Goal: Information Seeking & Learning: Learn about a topic

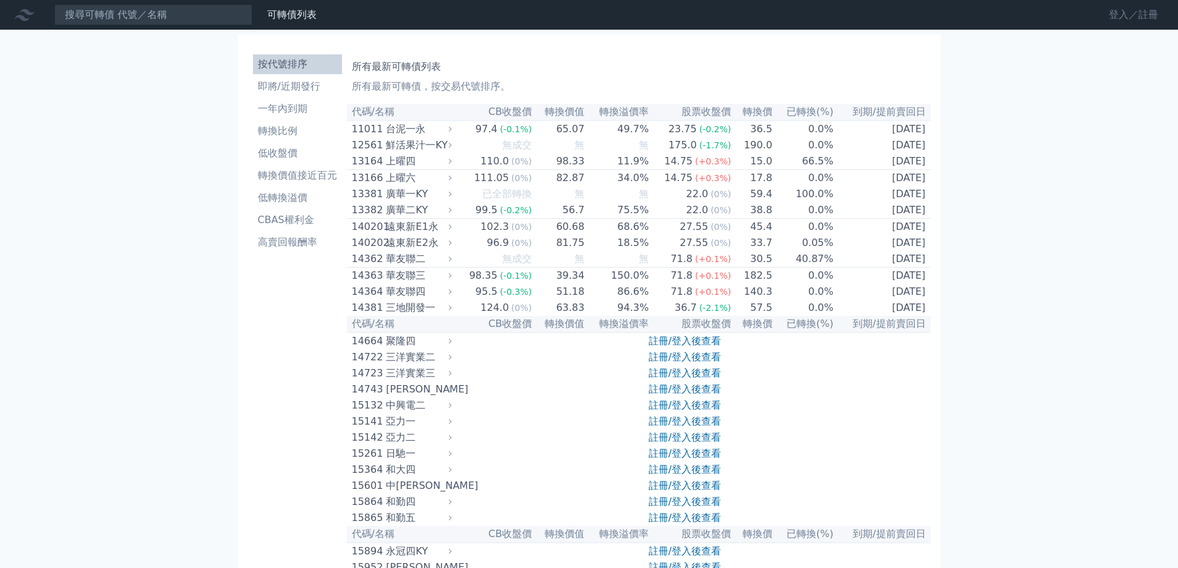
click at [1144, 12] on link "登入／註冊" at bounding box center [1133, 15] width 69 height 20
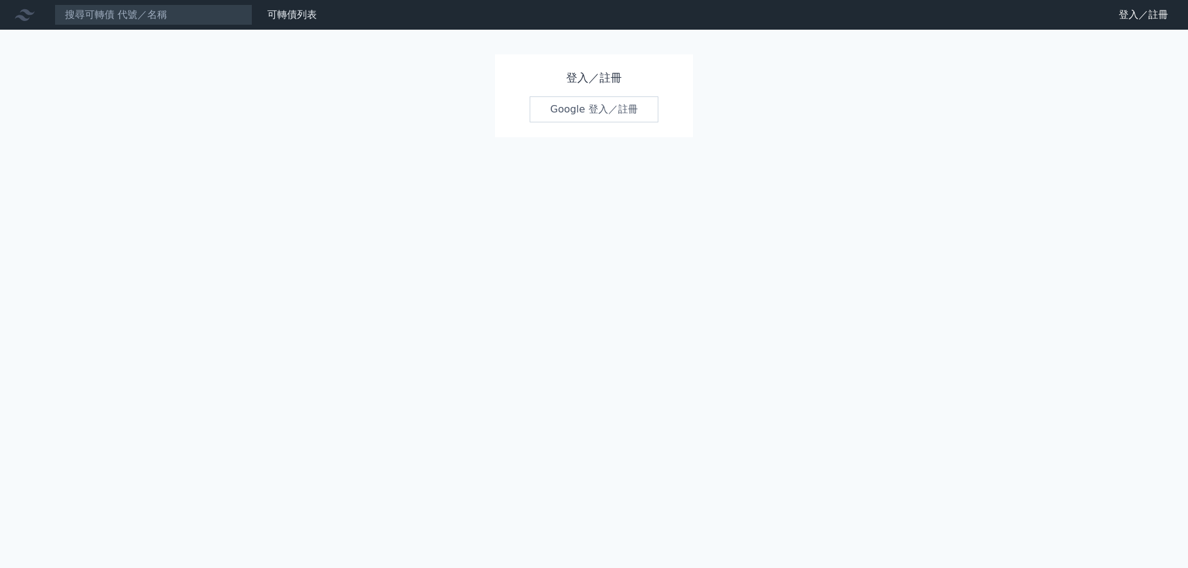
click at [547, 111] on link "Google 登入／註冊" at bounding box center [593, 109] width 129 height 26
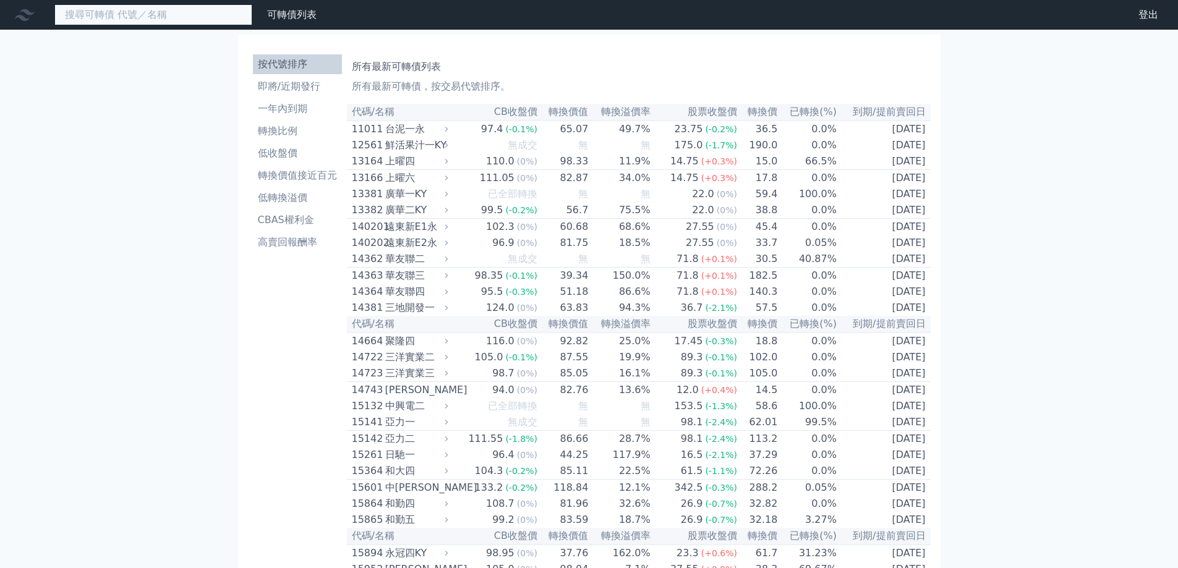
click at [186, 17] on input at bounding box center [153, 14] width 198 height 21
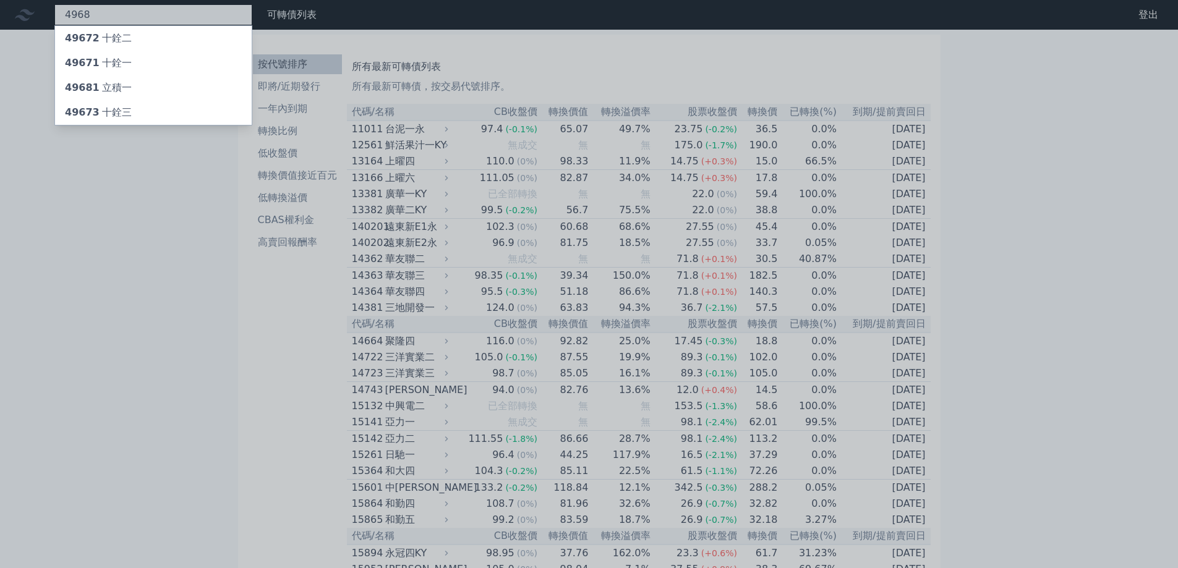
type input "4968"
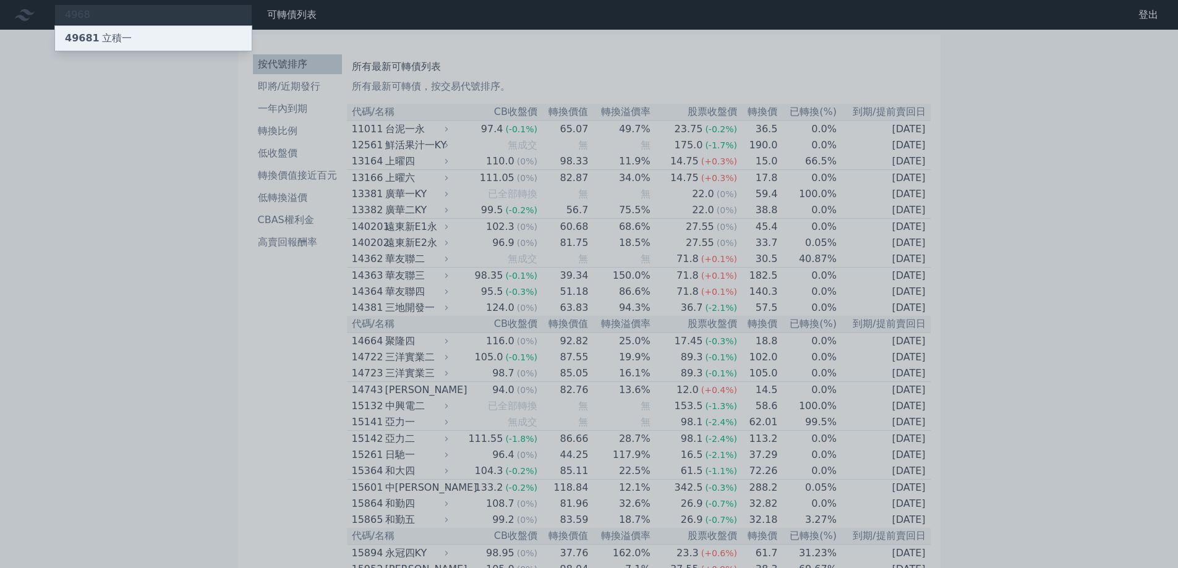
click at [139, 33] on div "49681 立積一" at bounding box center [153, 38] width 197 height 25
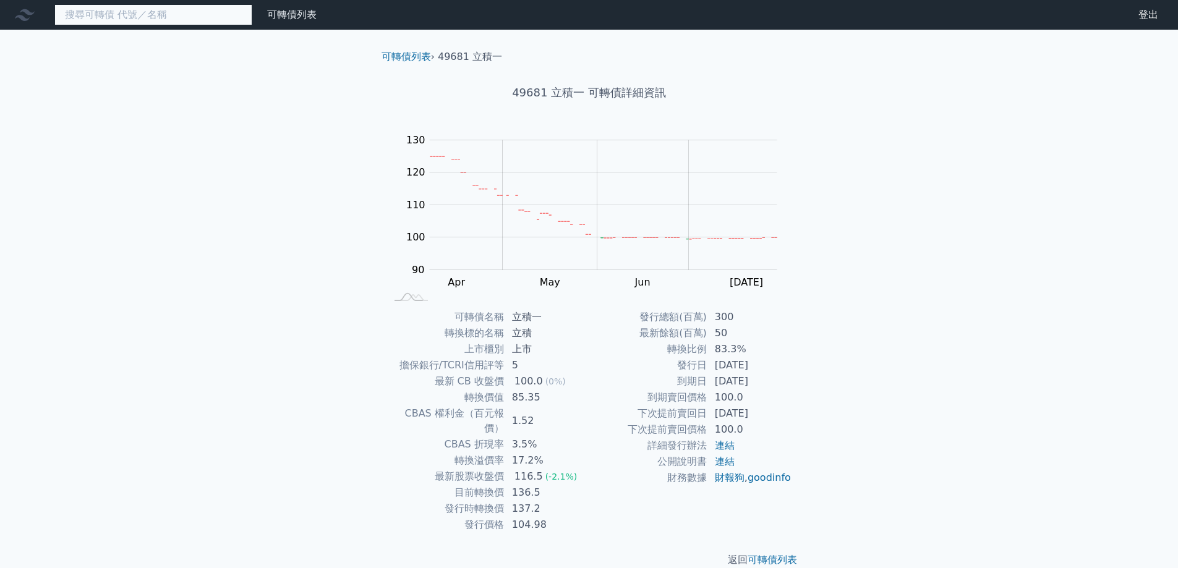
click at [201, 12] on input at bounding box center [153, 14] width 198 height 21
click at [180, 15] on input at bounding box center [153, 14] width 198 height 21
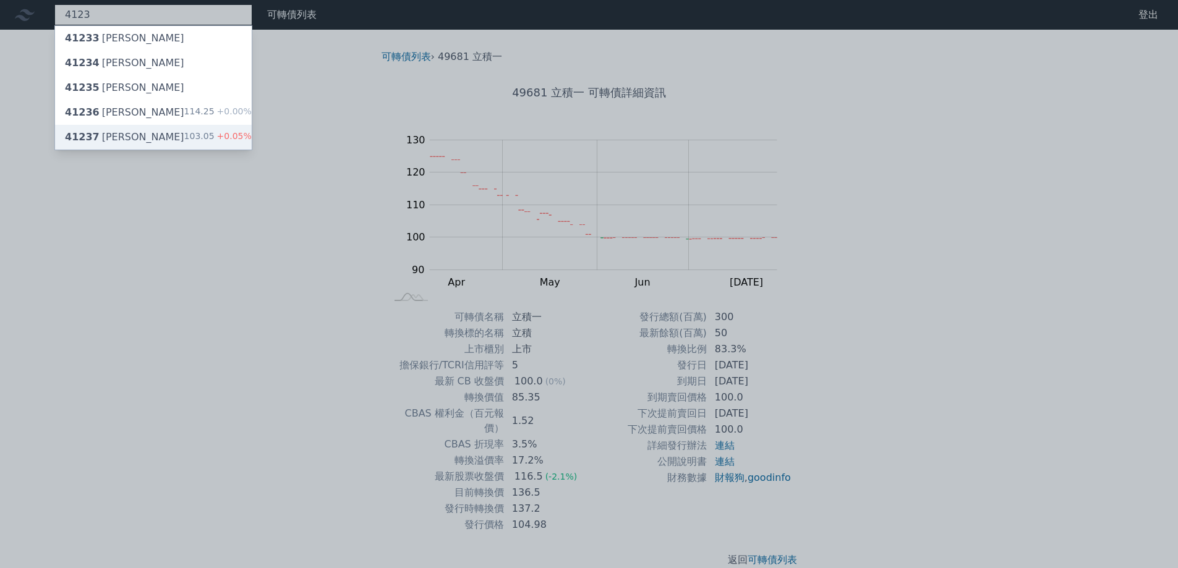
type input "4123"
click at [175, 132] on div "41237 晟德七 103.05 +0.05%" at bounding box center [153, 137] width 197 height 25
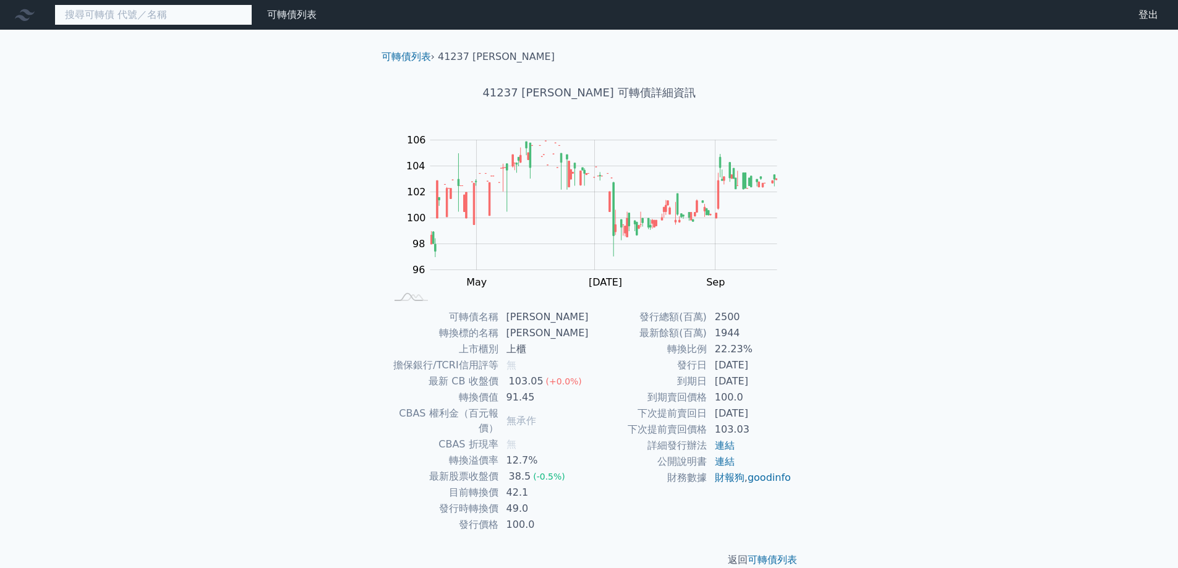
click at [101, 15] on input at bounding box center [153, 14] width 198 height 21
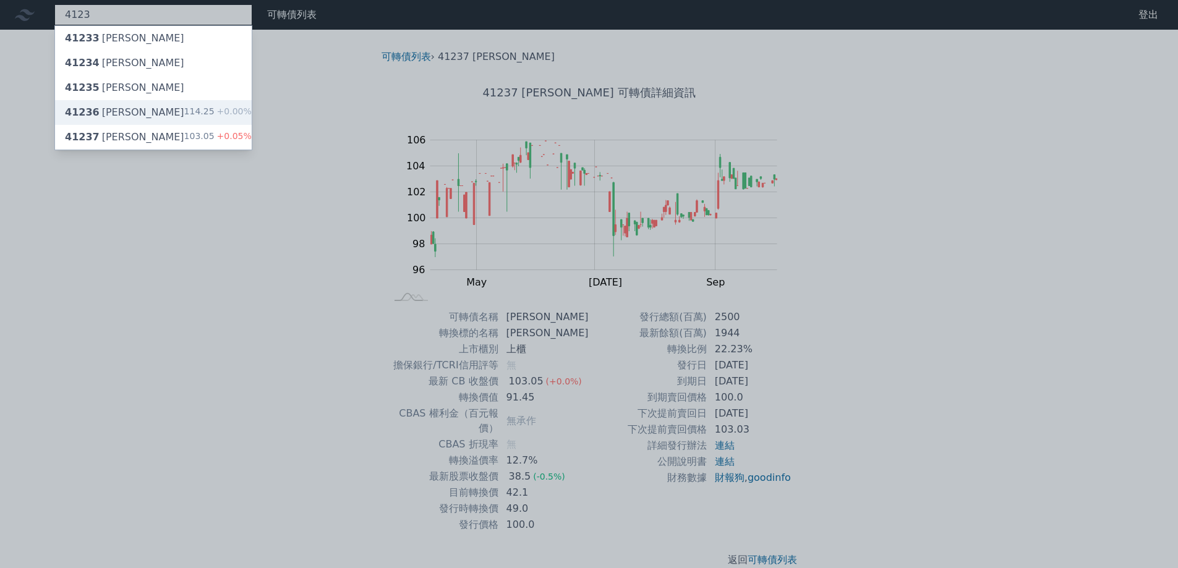
type input "4123"
click at [111, 108] on div "41236 晟德六" at bounding box center [124, 112] width 119 height 15
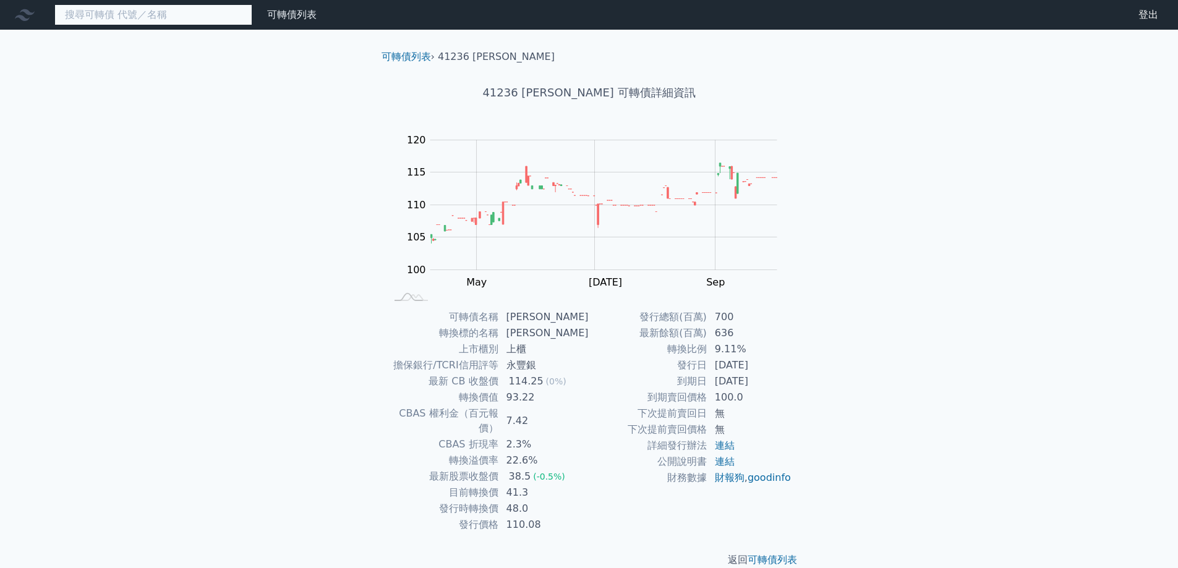
click at [113, 15] on input at bounding box center [153, 14] width 198 height 21
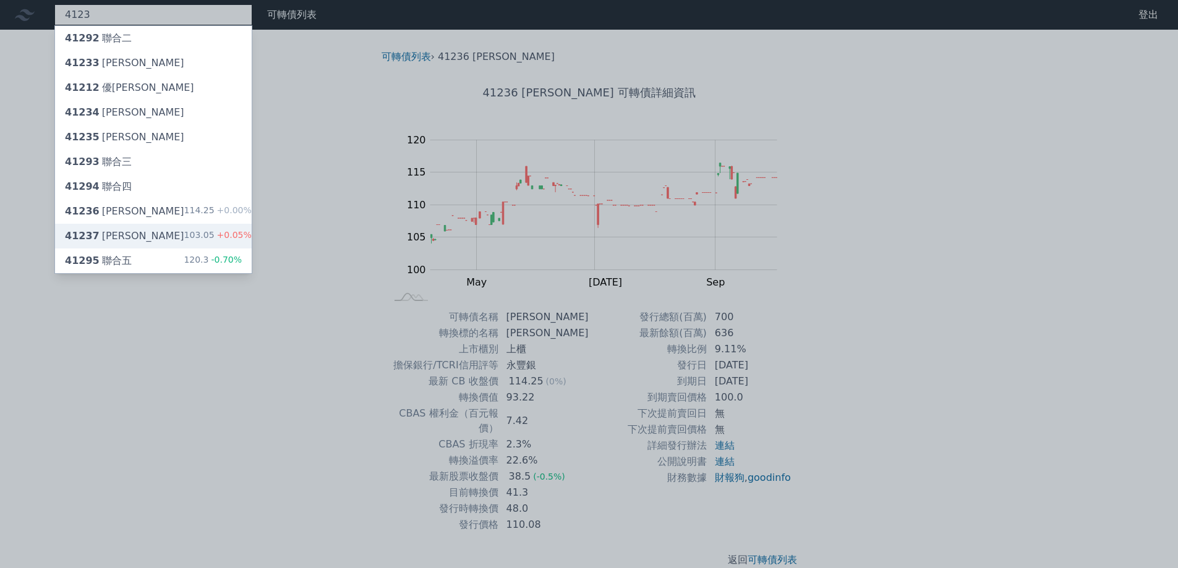
type input "4123"
click at [127, 236] on div "41237 晟德七 103.05 +0.05%" at bounding box center [153, 236] width 197 height 25
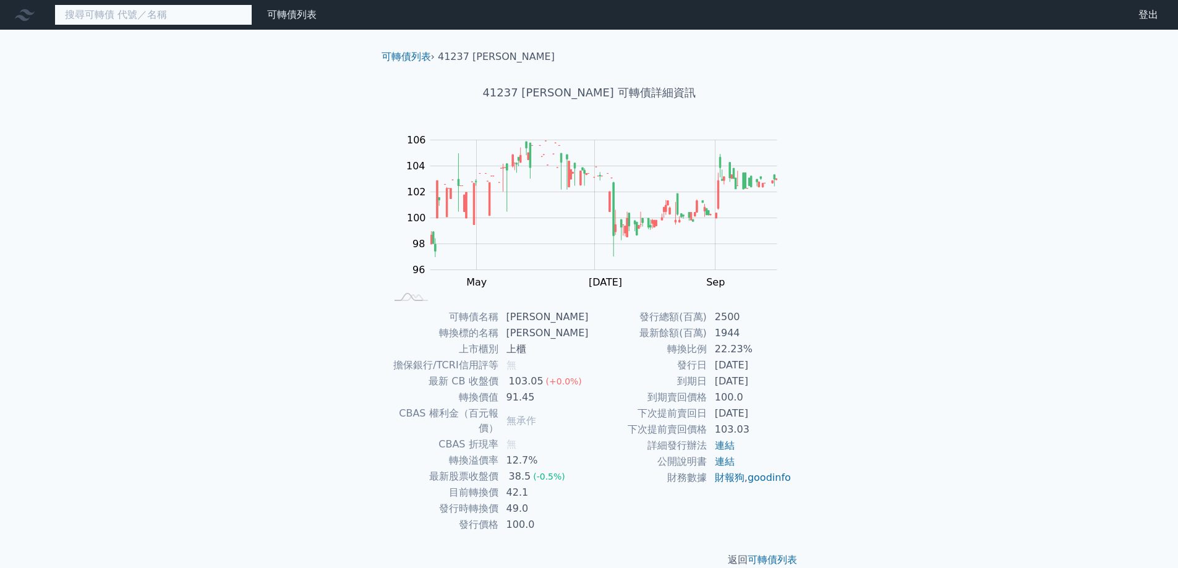
click at [173, 17] on input at bounding box center [153, 14] width 198 height 21
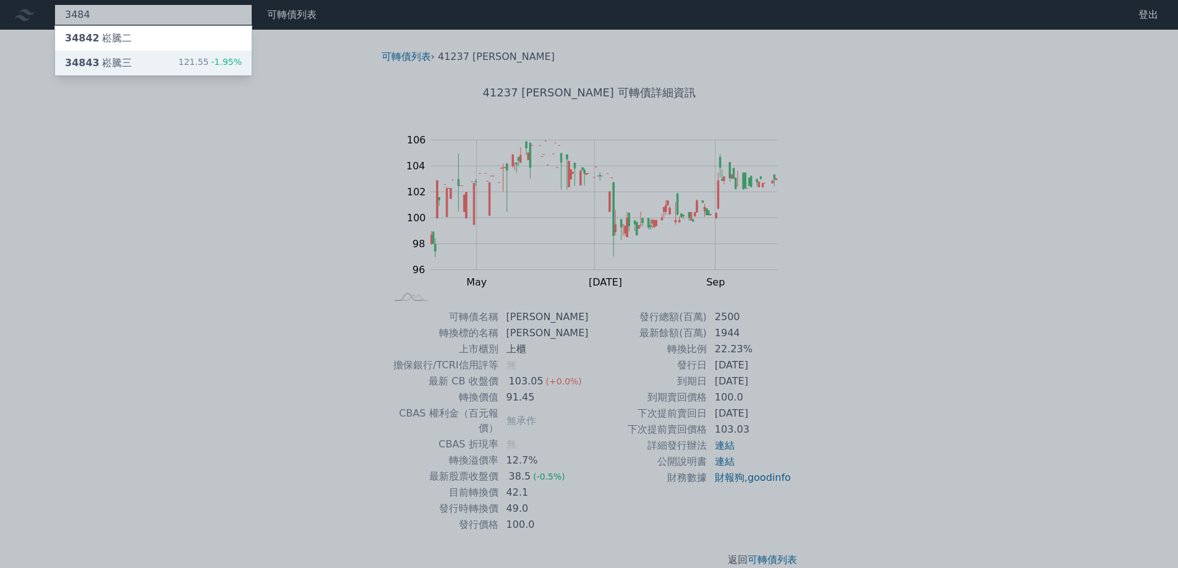
type input "3484"
click at [166, 66] on div "34843 崧騰三 121.55 -1.95%" at bounding box center [153, 63] width 197 height 25
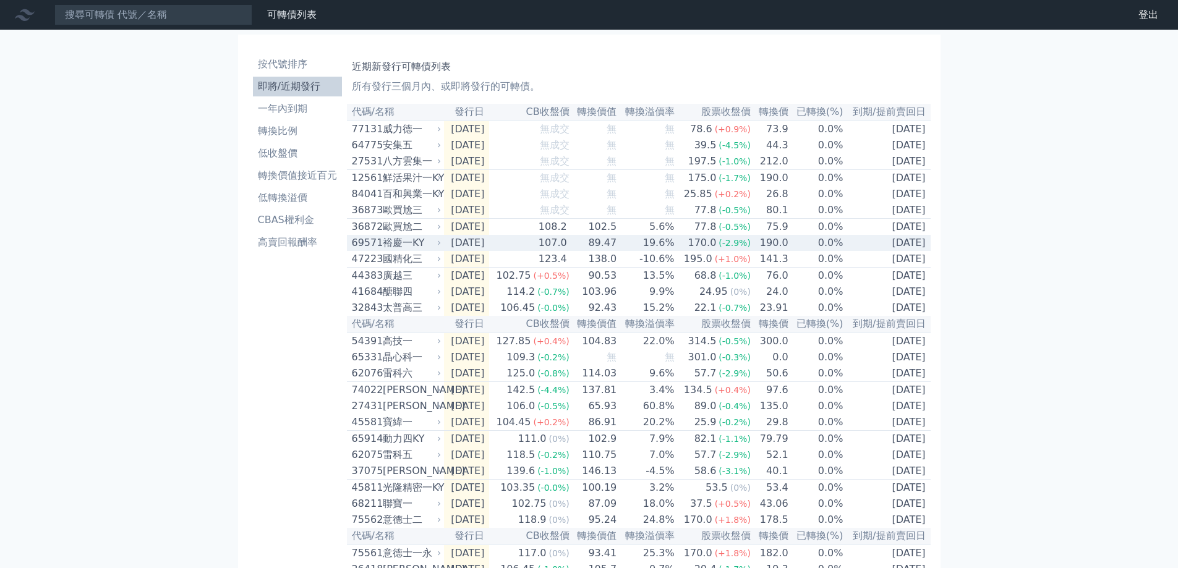
drag, startPoint x: 391, startPoint y: 256, endPoint x: 377, endPoint y: 265, distance: 16.5
click at [391, 250] on div "裕慶一KY" at bounding box center [411, 243] width 56 height 15
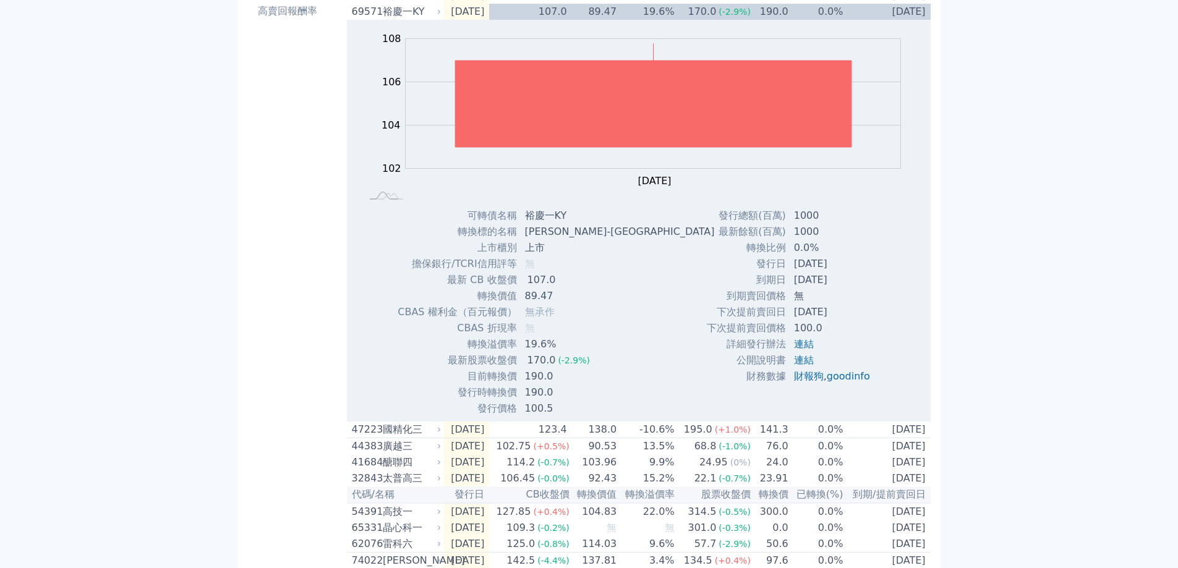
scroll to position [247, 0]
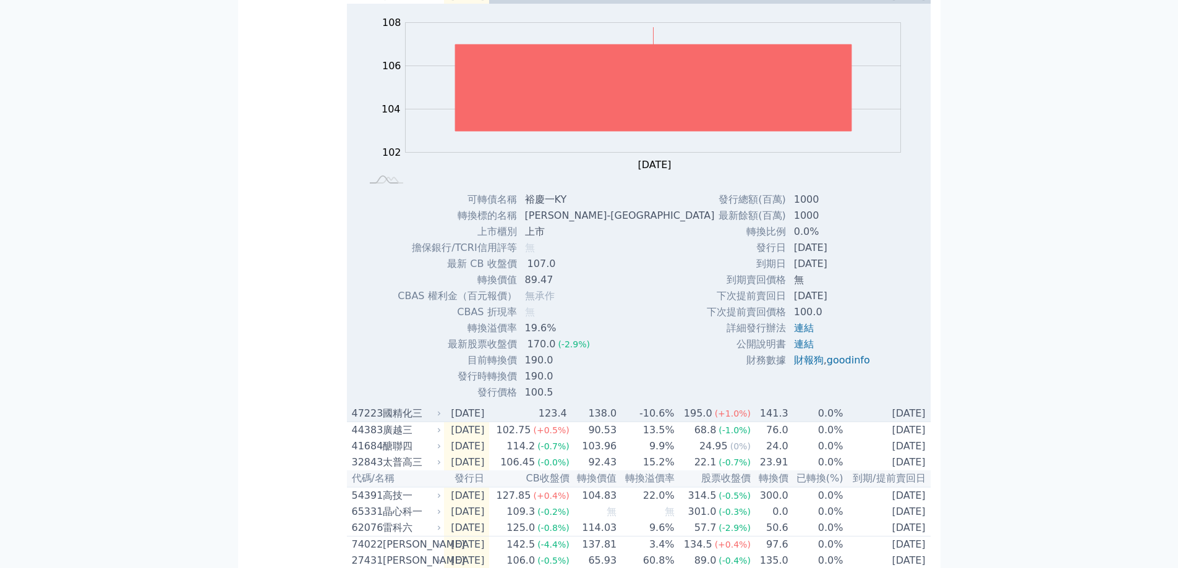
drag, startPoint x: 389, startPoint y: 422, endPoint x: 375, endPoint y: 424, distance: 14.3
click at [389, 421] on div "國精化三" at bounding box center [411, 413] width 56 height 15
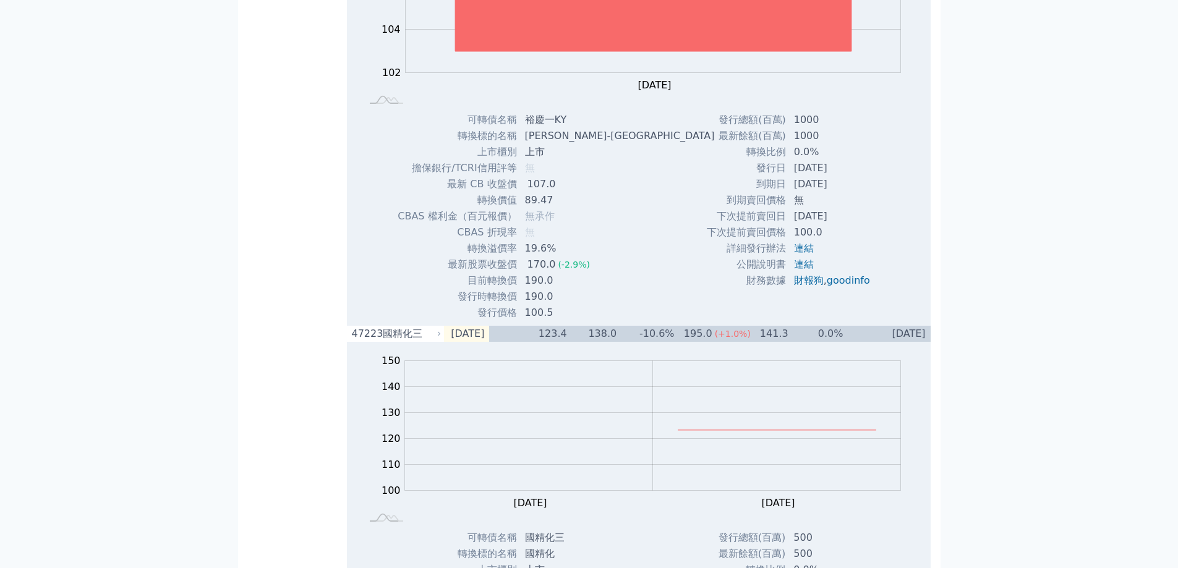
scroll to position [62, 0]
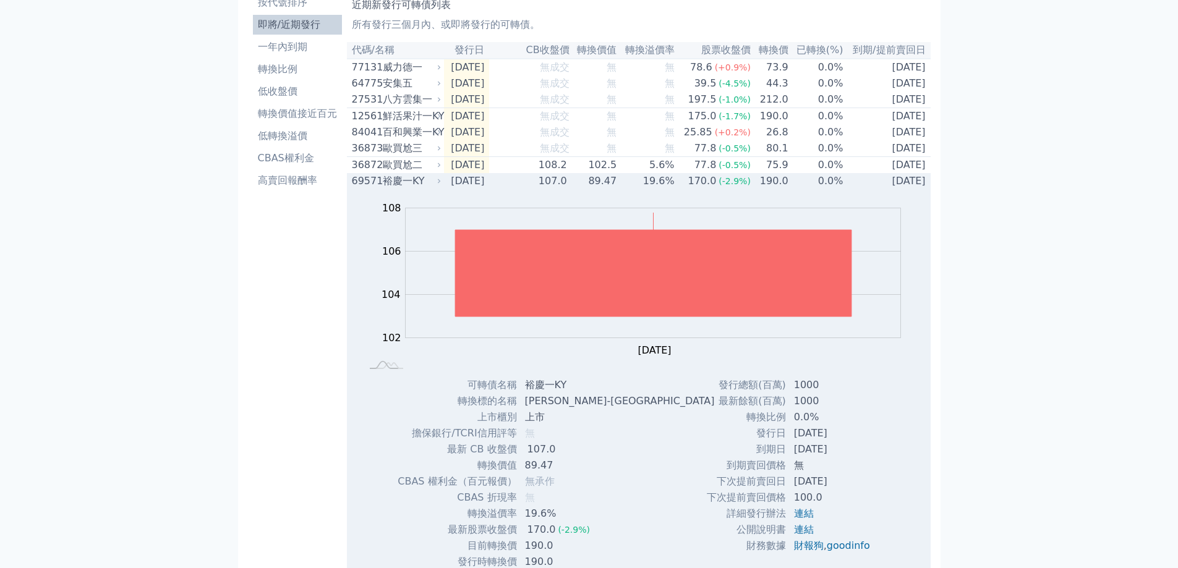
click at [380, 189] on div "69571 裕慶一KY" at bounding box center [394, 181] width 84 height 15
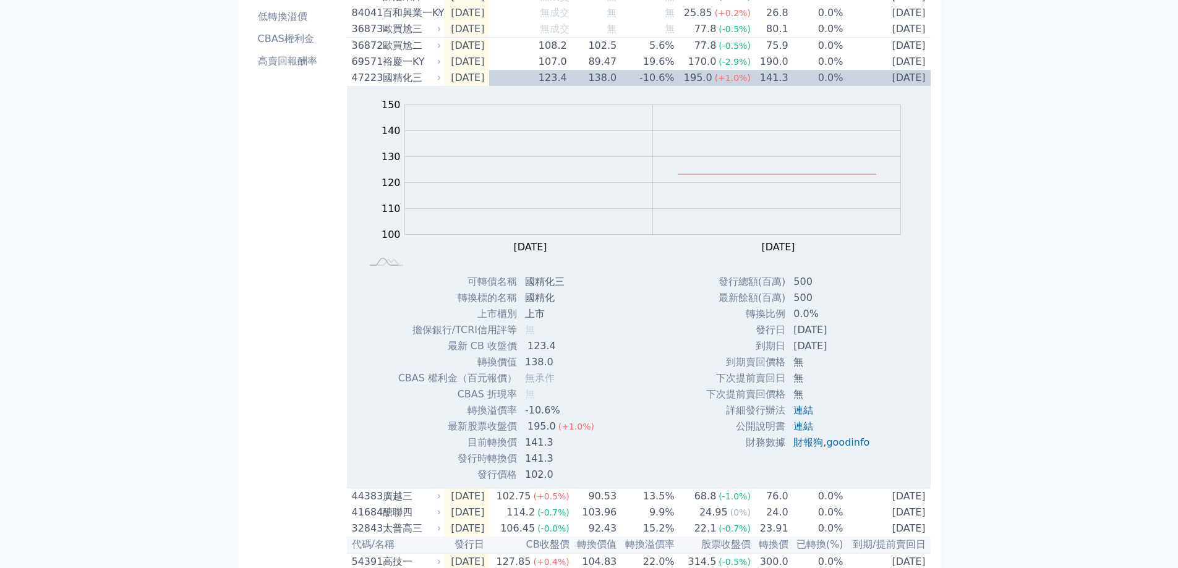
scroll to position [186, 0]
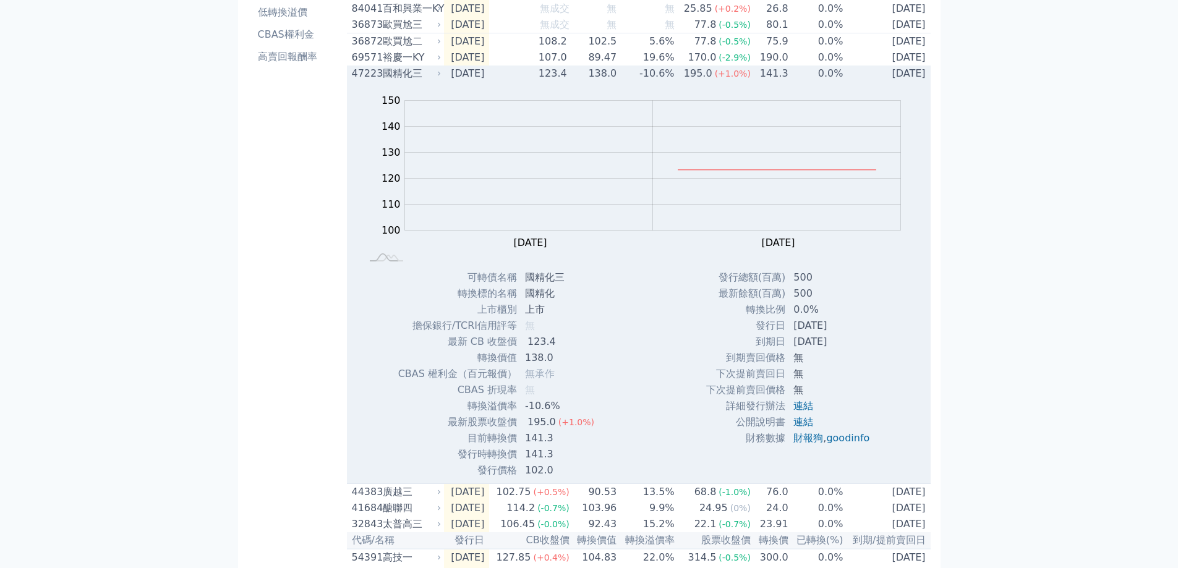
click at [372, 81] on div "47223" at bounding box center [366, 73] width 28 height 15
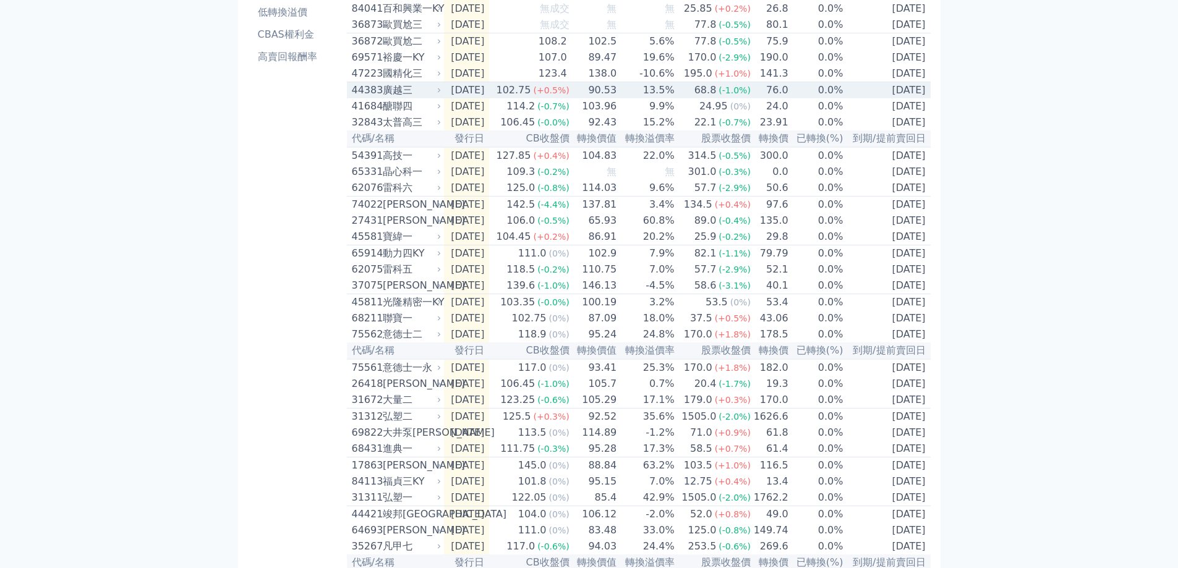
click at [733, 95] on span "(-1.0%)" at bounding box center [735, 90] width 32 height 10
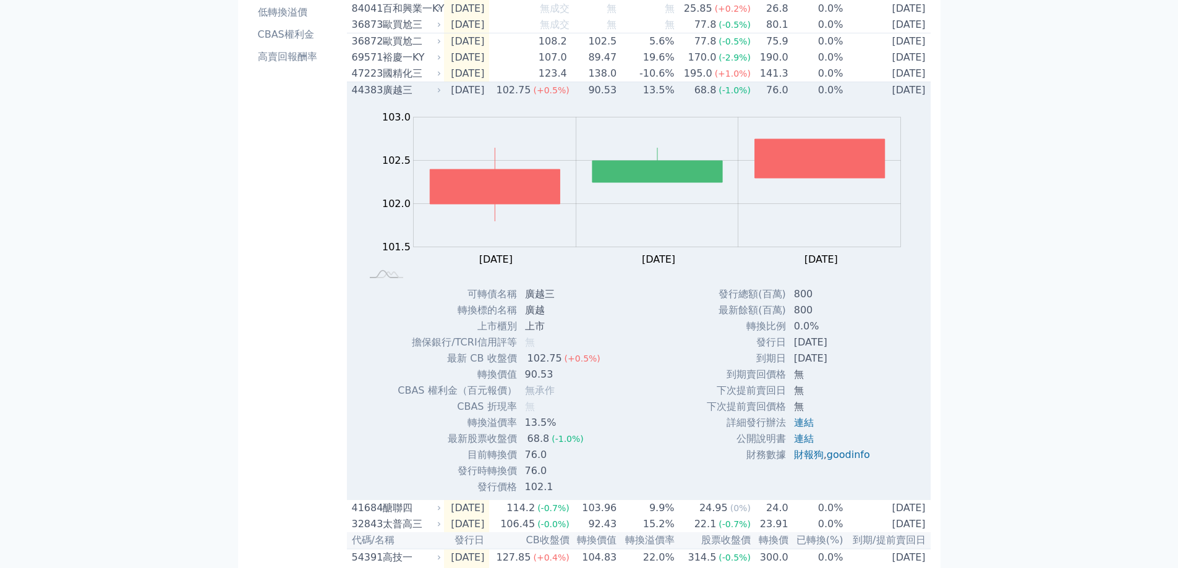
click at [733, 95] on span "(-1.0%)" at bounding box center [735, 90] width 32 height 10
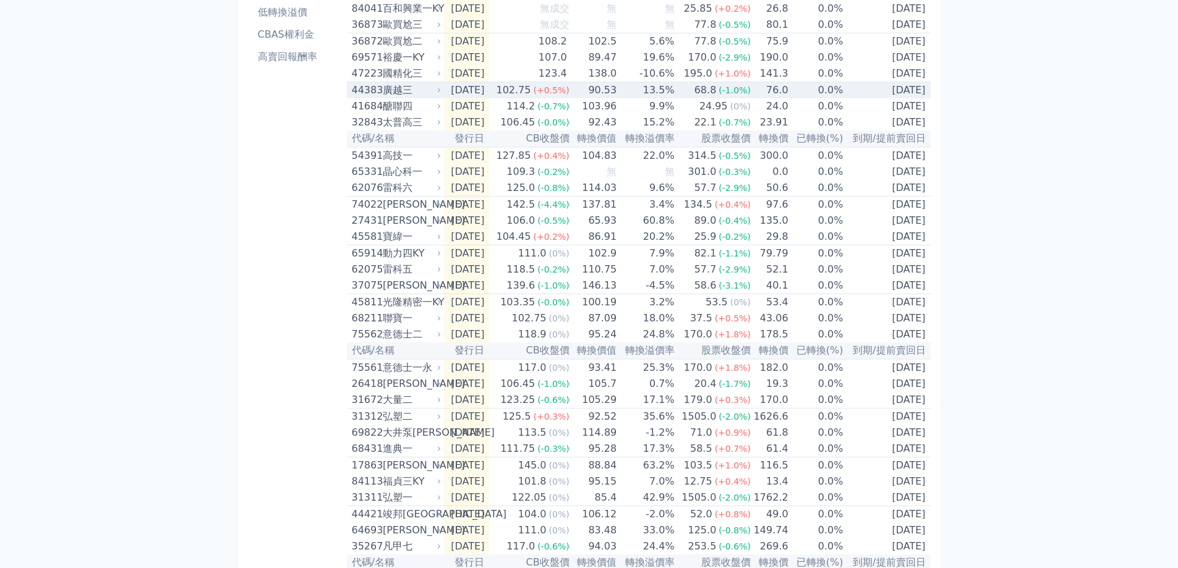
click at [490, 99] on td "2025-09-30" at bounding box center [467, 90] width 46 height 17
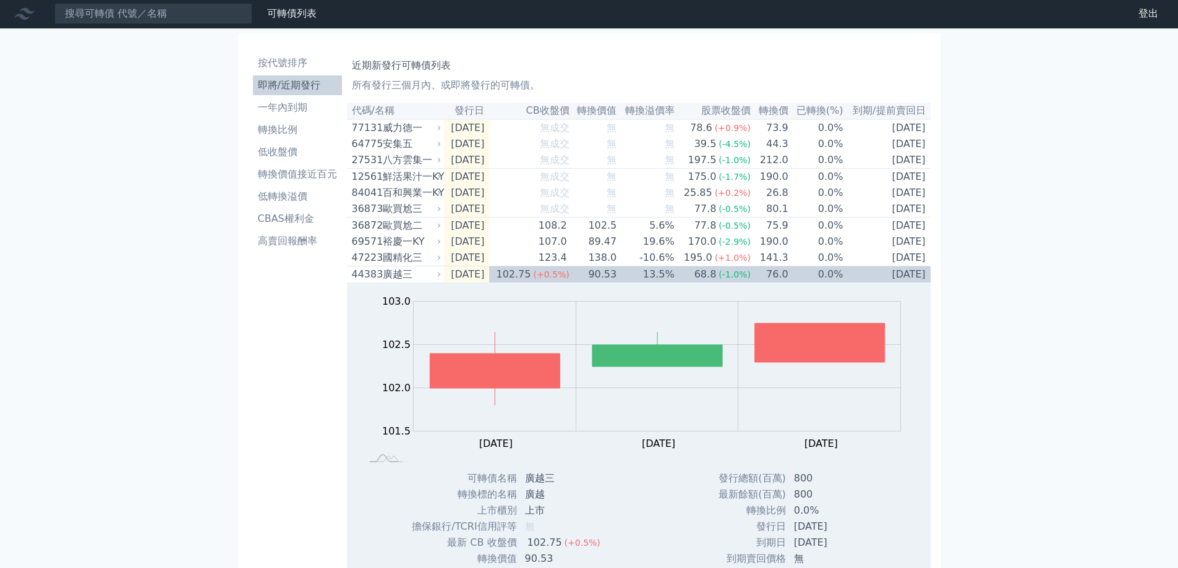
scroll to position [0, 0]
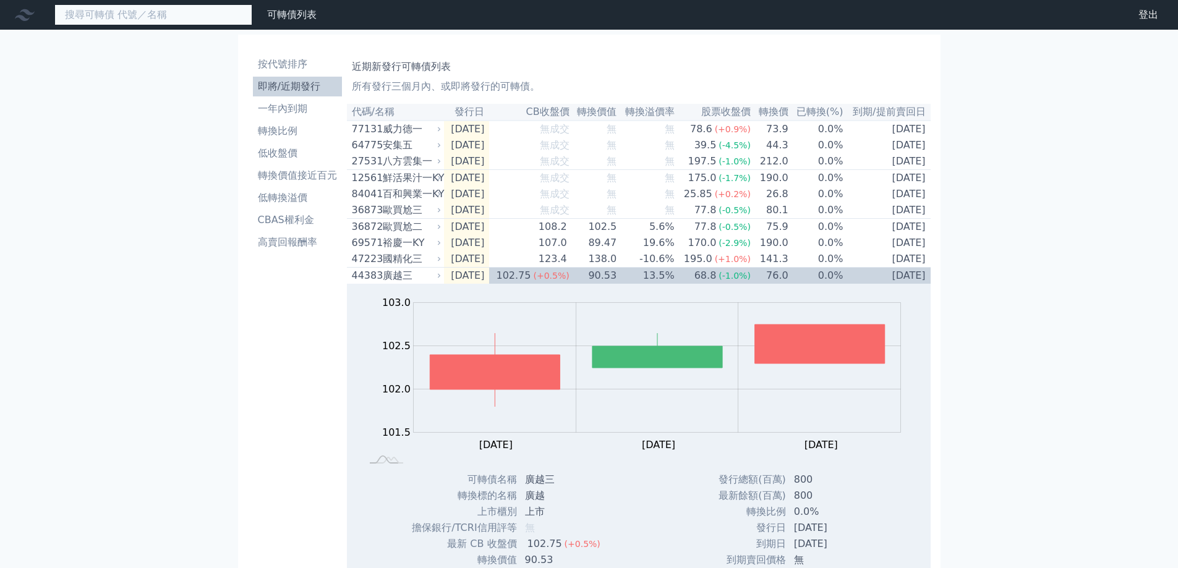
click at [190, 17] on input at bounding box center [153, 14] width 198 height 21
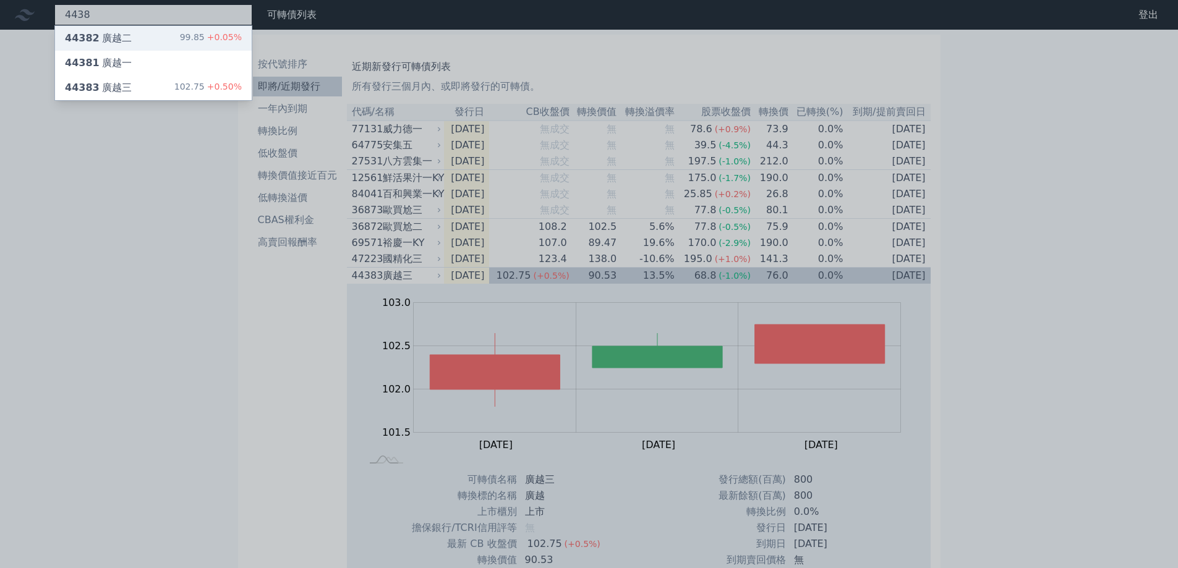
type input "4438"
click at [190, 30] on div "44382 廣越二 99.85 +0.05%" at bounding box center [153, 38] width 197 height 25
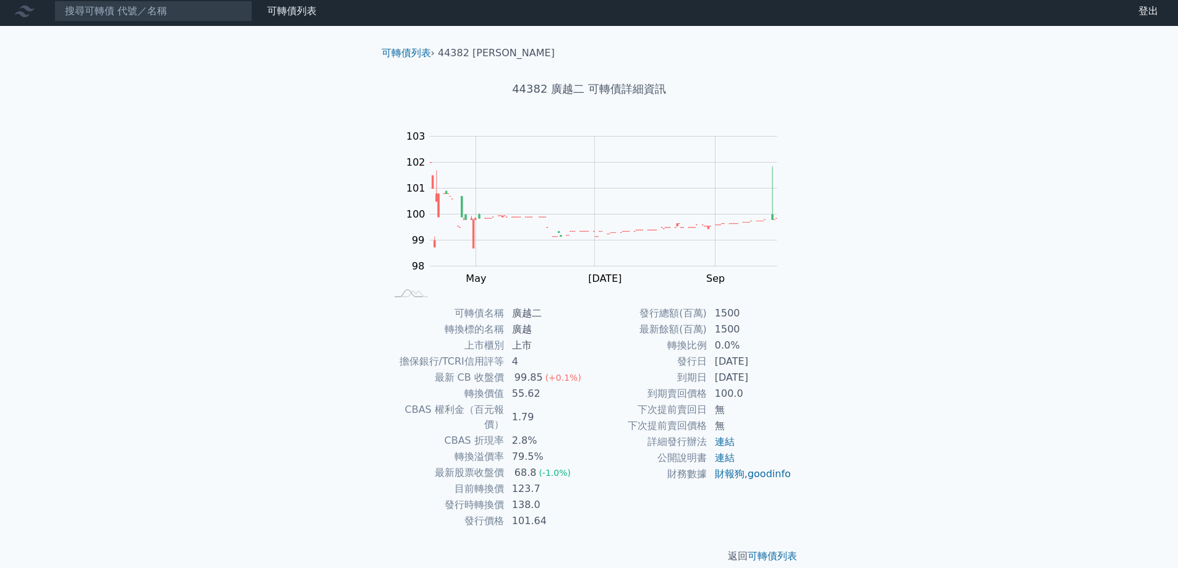
scroll to position [4, 0]
click at [225, 11] on input at bounding box center [153, 10] width 198 height 21
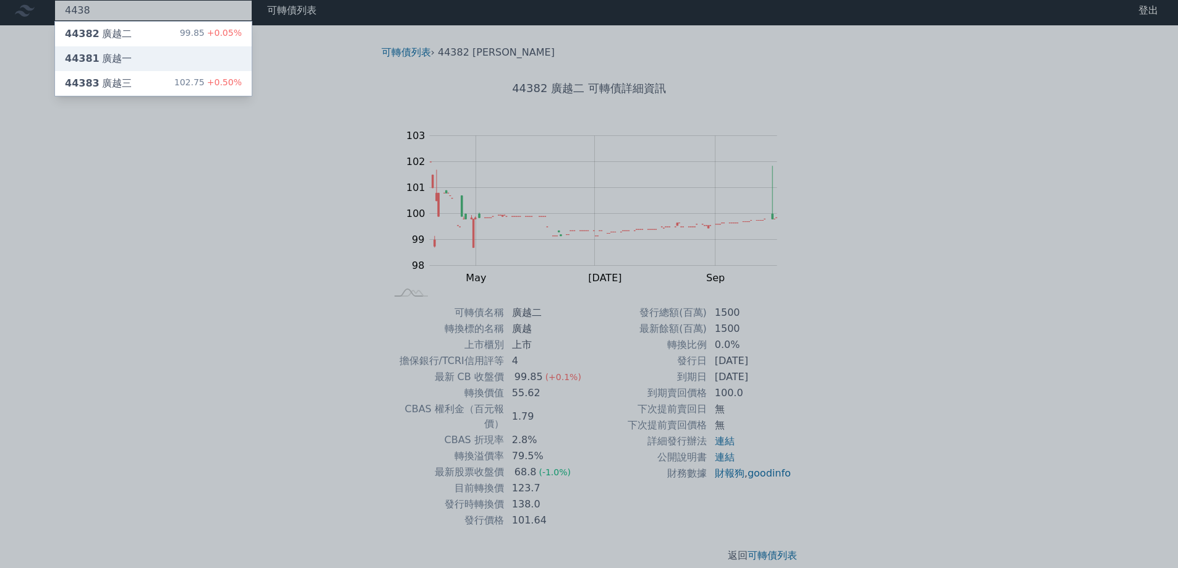
type input "4438"
click at [184, 54] on div "44381 廣越一" at bounding box center [153, 58] width 197 height 25
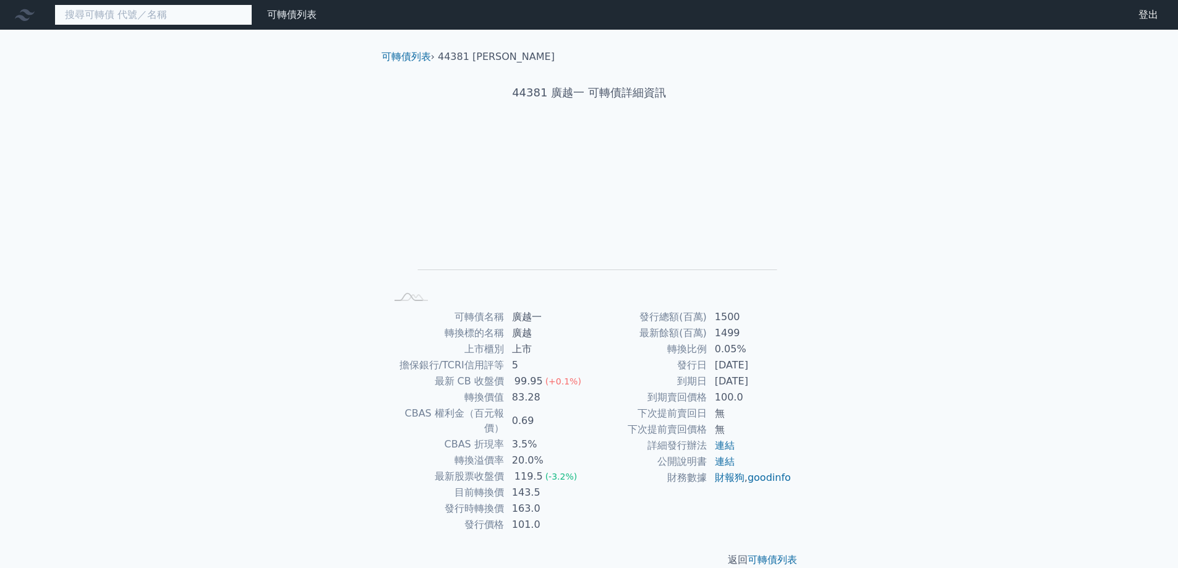
click at [210, 18] on input at bounding box center [153, 14] width 198 height 21
click at [204, 18] on input at bounding box center [153, 14] width 198 height 21
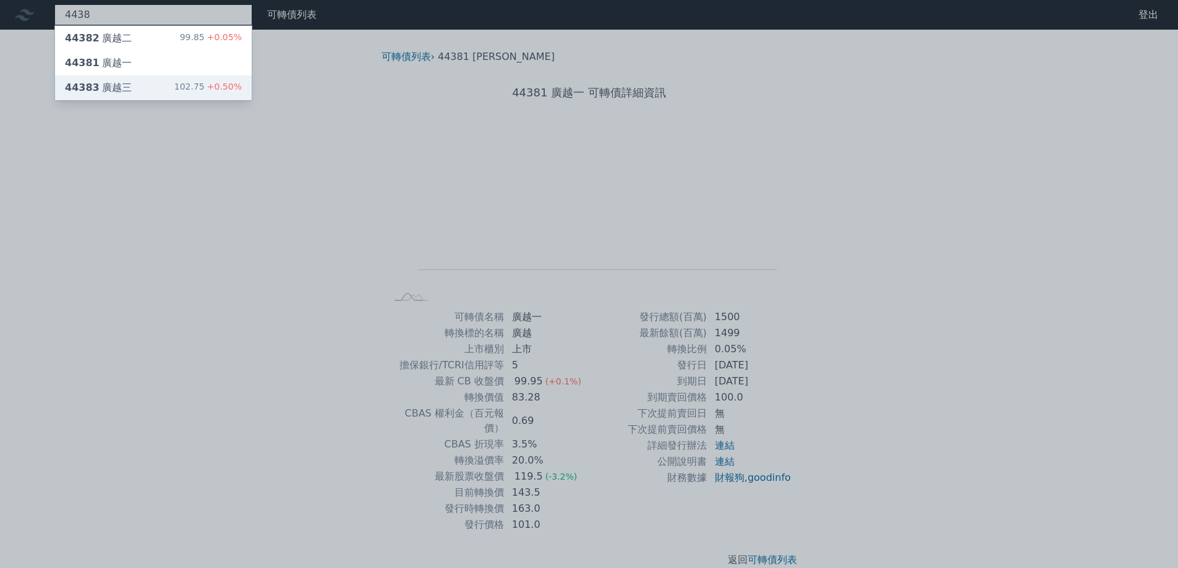
type input "4438"
click at [195, 86] on div "102.75 +0.50%" at bounding box center [207, 87] width 67 height 15
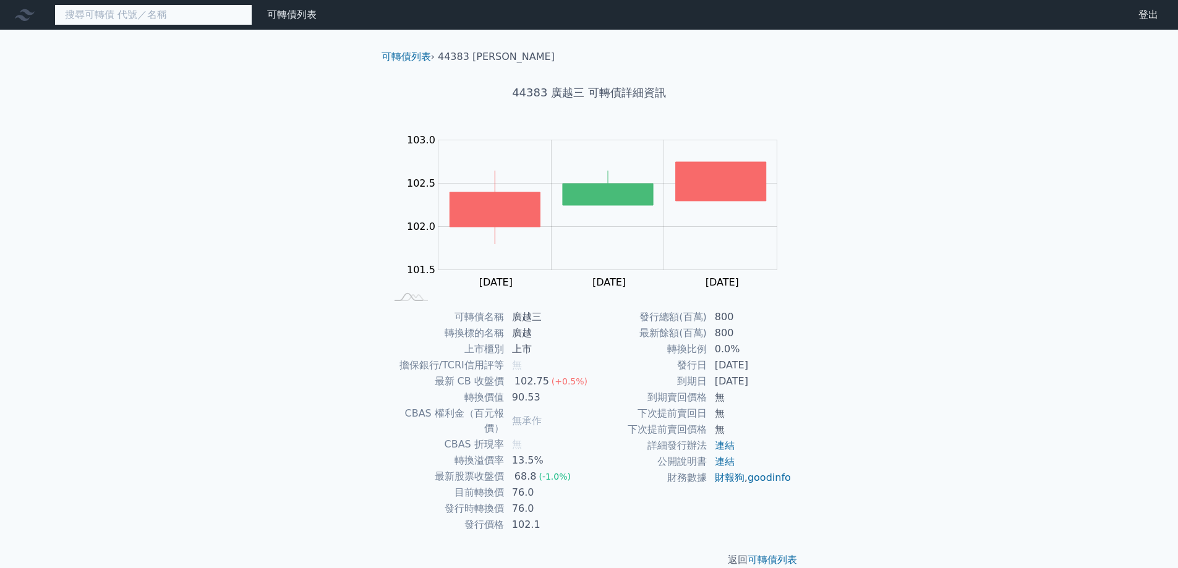
click at [201, 19] on input at bounding box center [153, 14] width 198 height 21
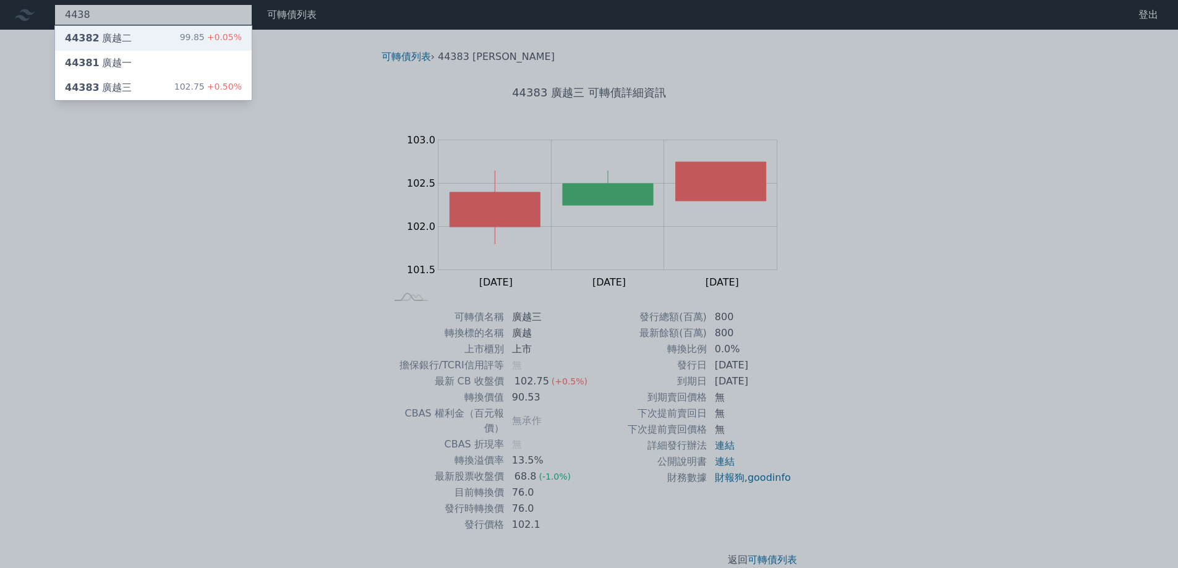
type input "4438"
click at [174, 36] on div "44382 廣越二 99.85 +0.05%" at bounding box center [153, 38] width 197 height 25
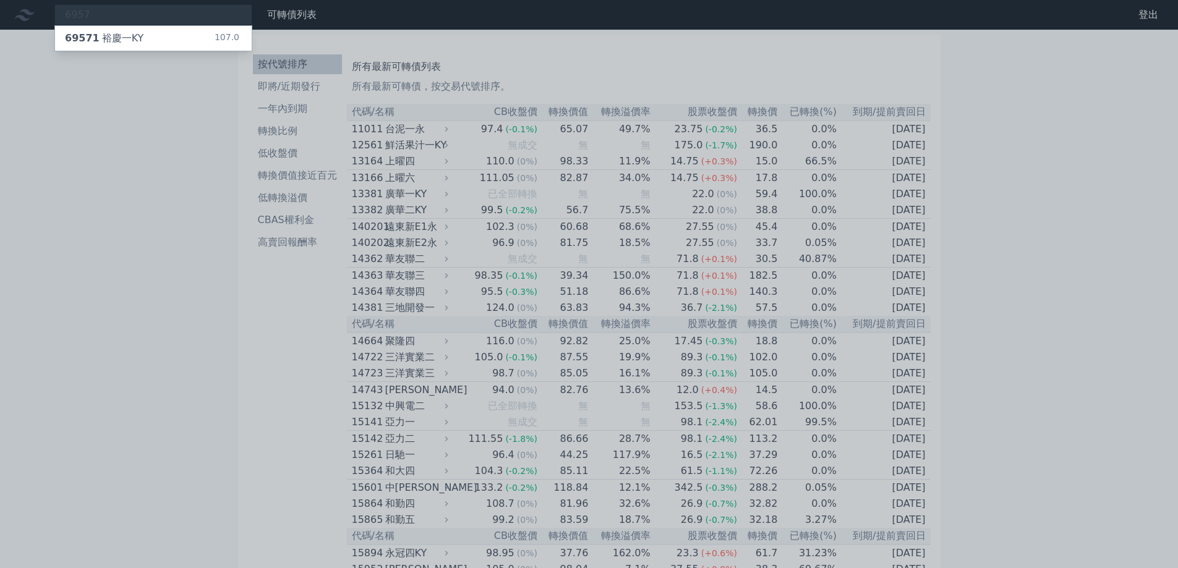
type input "6957"
click at [170, 35] on div "69571 裕慶一KY 107.0" at bounding box center [153, 38] width 197 height 25
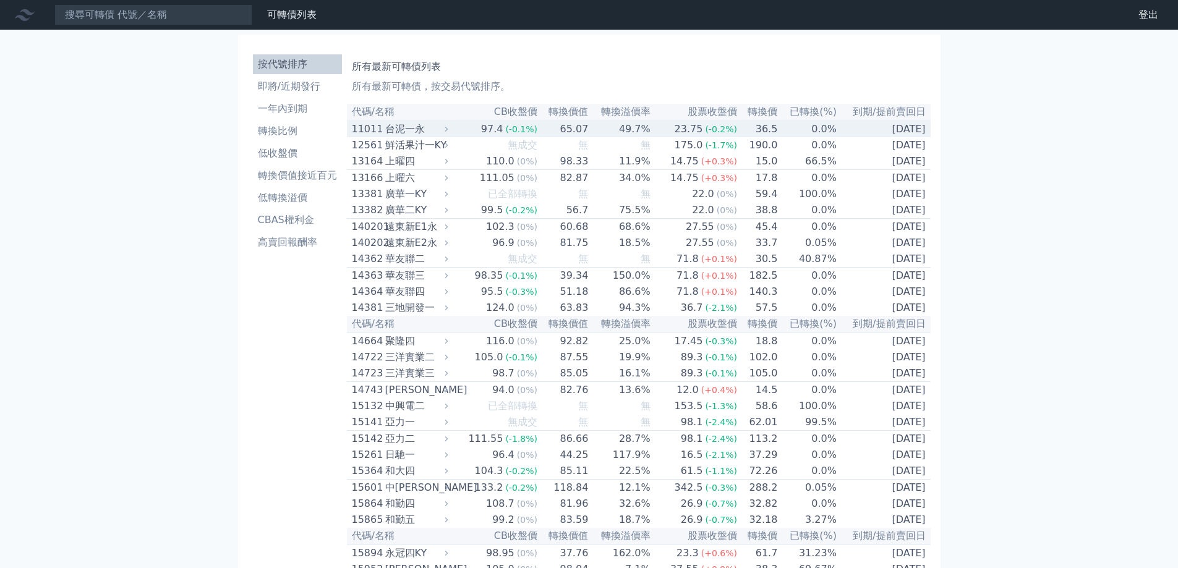
click at [395, 136] on div "台泥一永" at bounding box center [415, 129] width 61 height 15
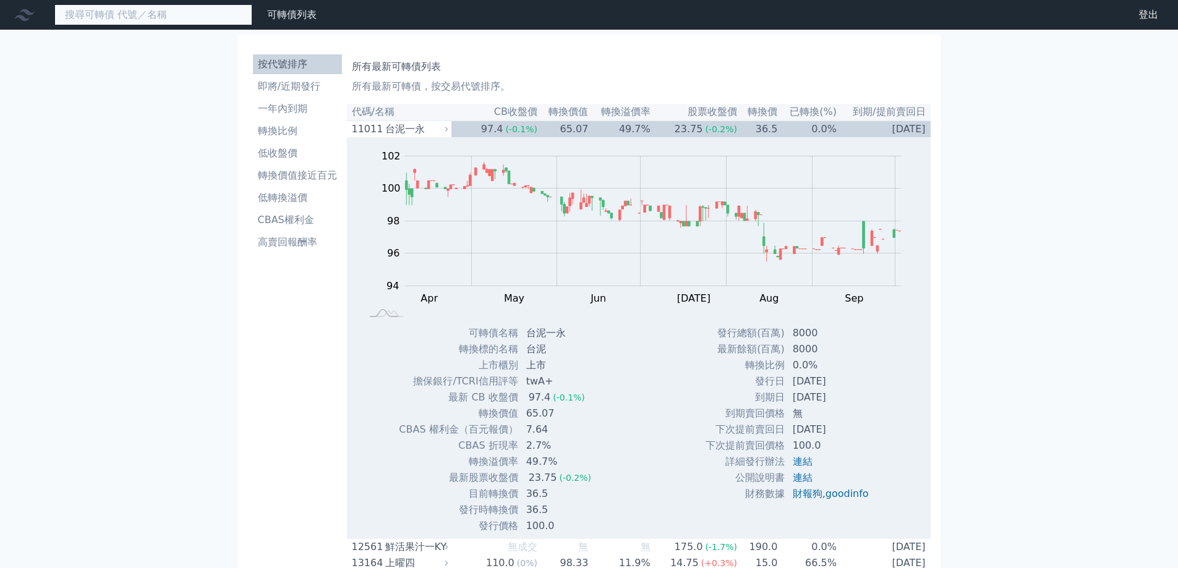
click at [186, 22] on input at bounding box center [153, 14] width 198 height 21
click at [323, 83] on li "即將/近期發行" at bounding box center [297, 86] width 89 height 15
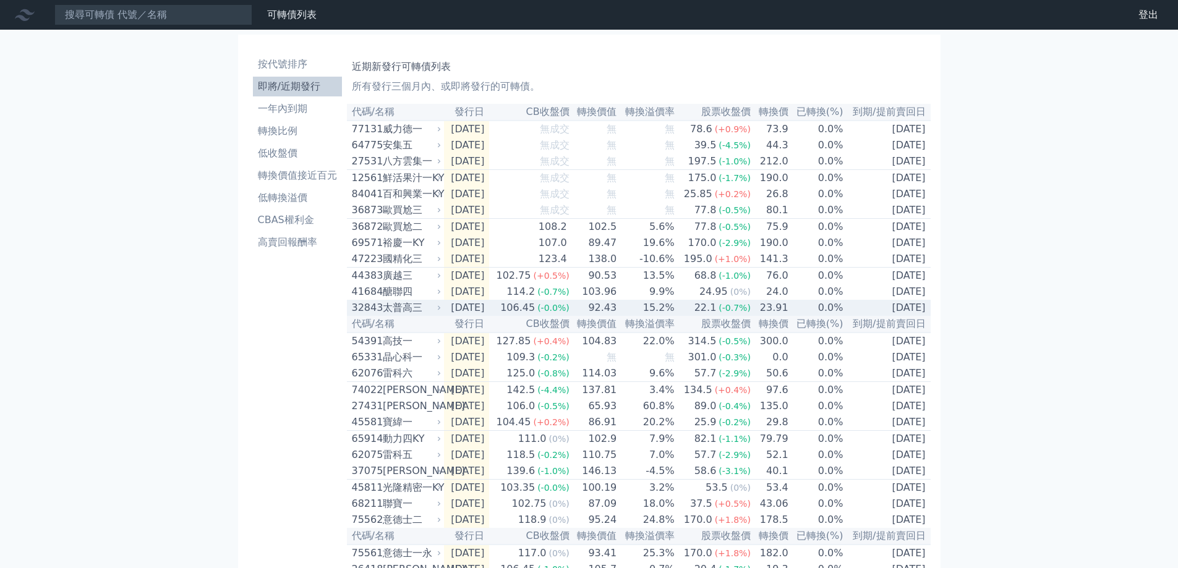
click at [394, 315] on div "太普高三" at bounding box center [411, 308] width 56 height 15
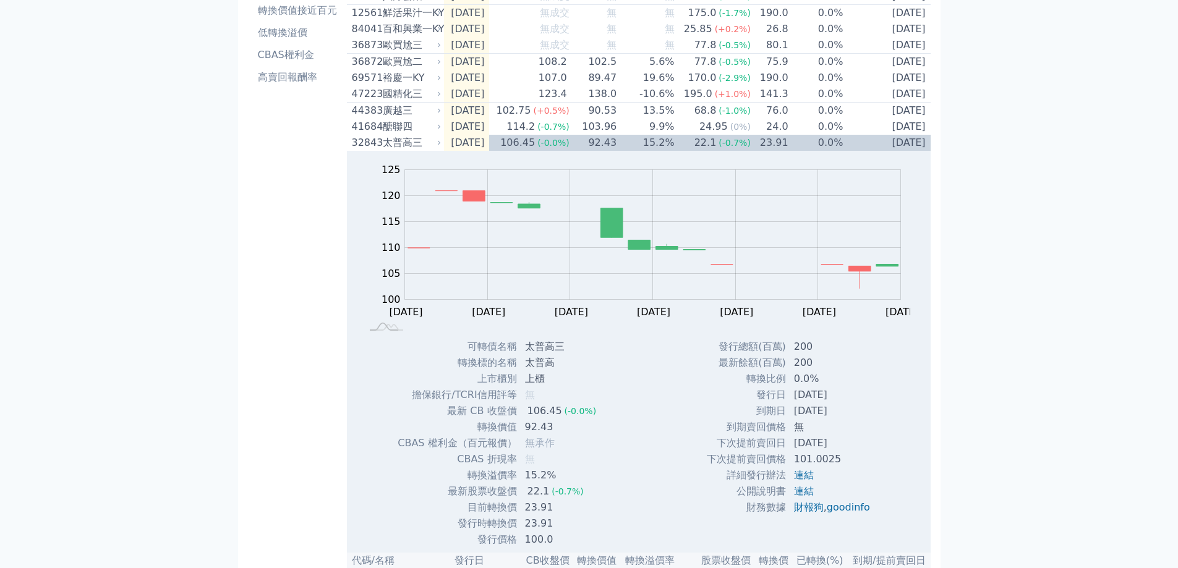
scroll to position [186, 0]
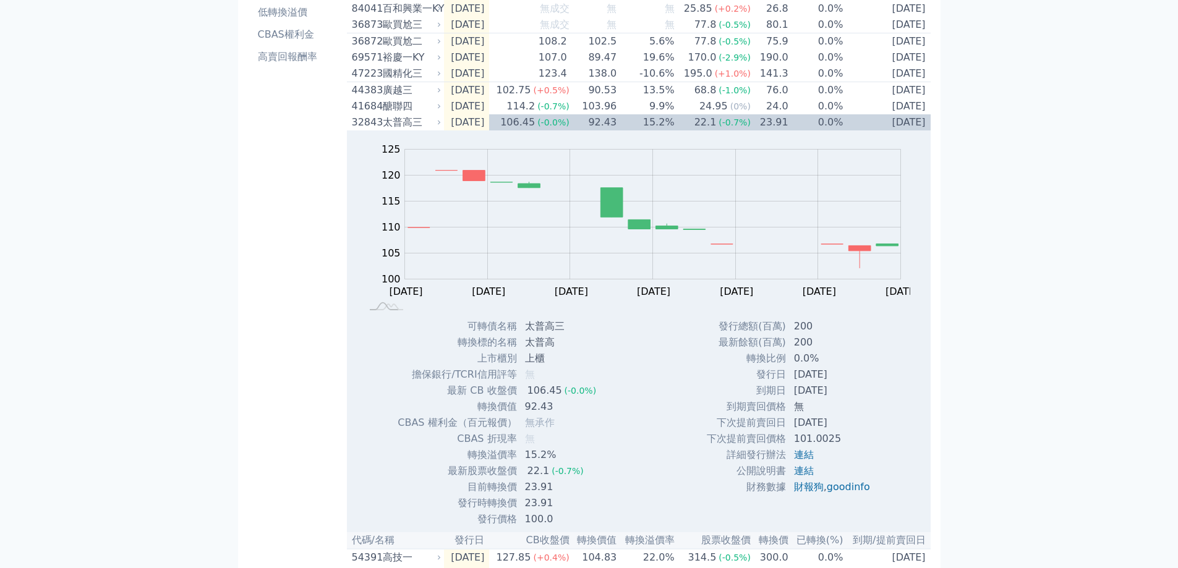
click at [93, 259] on div "可轉債列表 財務數據 可轉債列表 財務數據 登出 登出 按代號排序 即將/近期發行 一年內到期 轉換比例 低收盤價 轉換價值接近百元 低轉換溢價" at bounding box center [589, 412] width 1178 height 1196
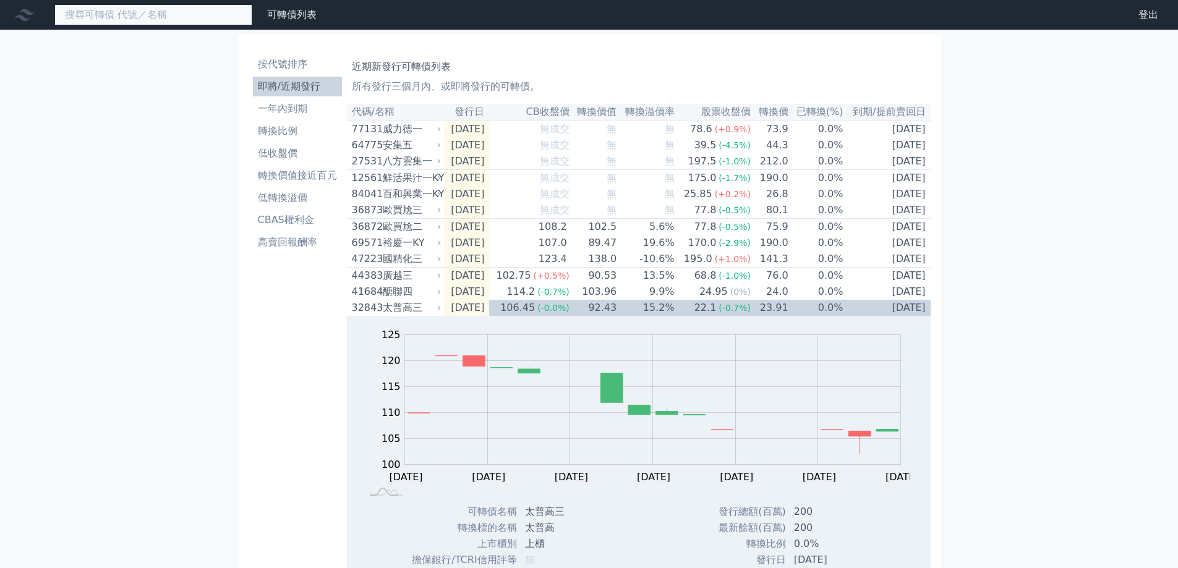
click at [144, 20] on input at bounding box center [153, 14] width 198 height 21
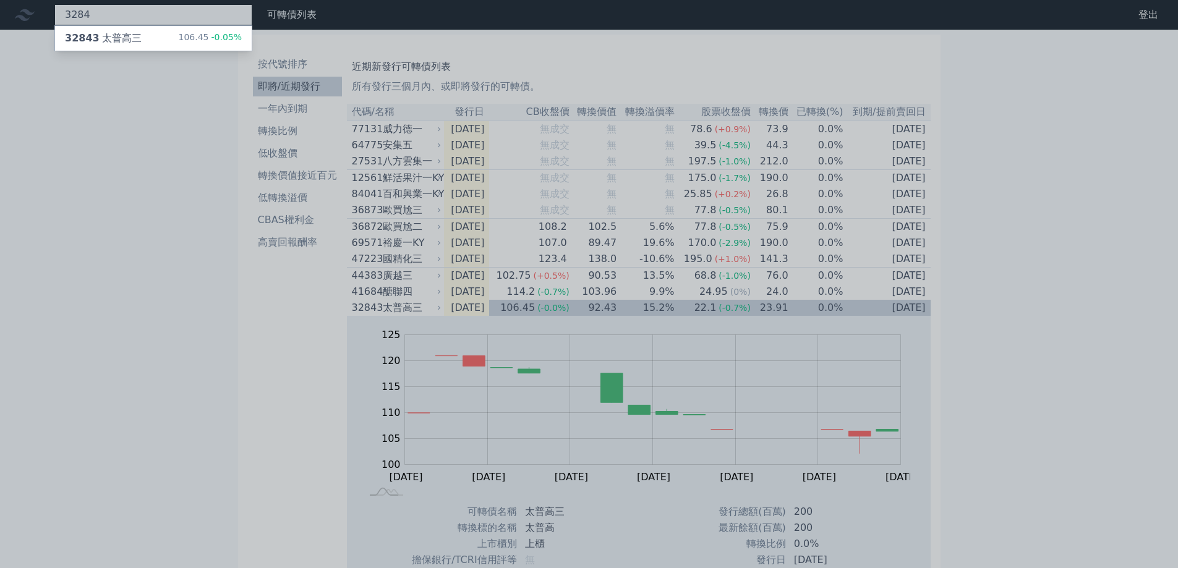
type input "3284"
click at [124, 277] on div at bounding box center [589, 284] width 1178 height 568
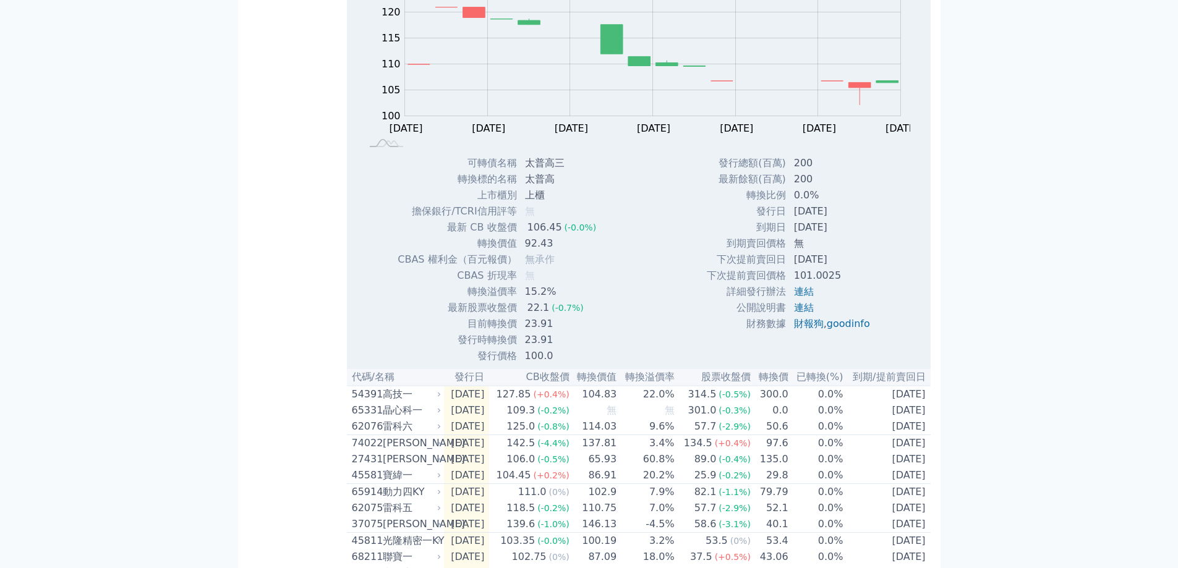
scroll to position [433, 0]
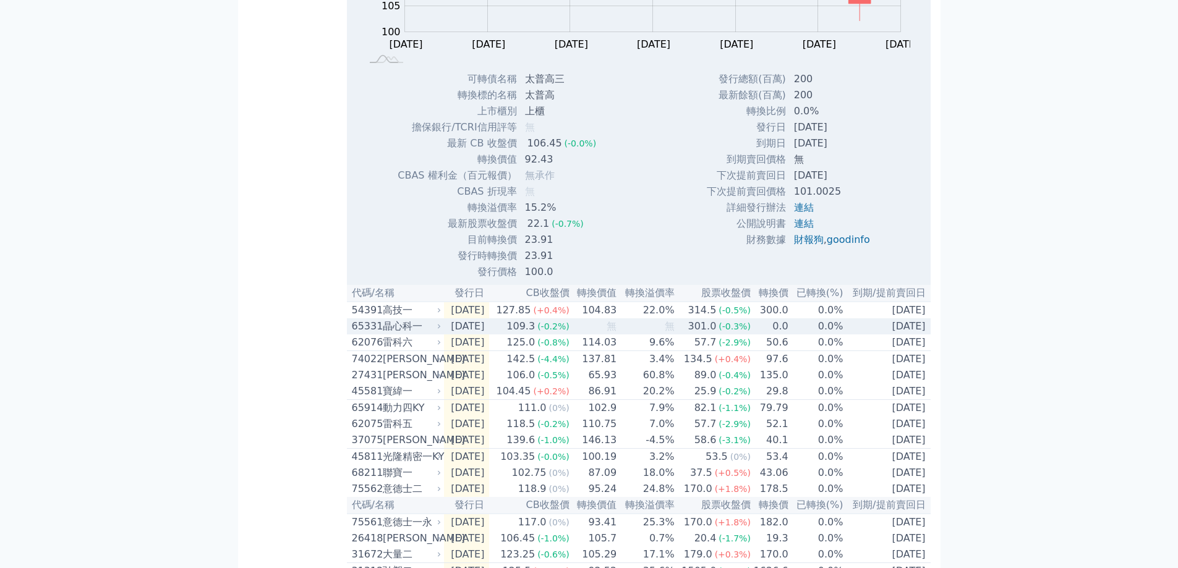
click at [638, 335] on td "無" at bounding box center [646, 327] width 58 height 16
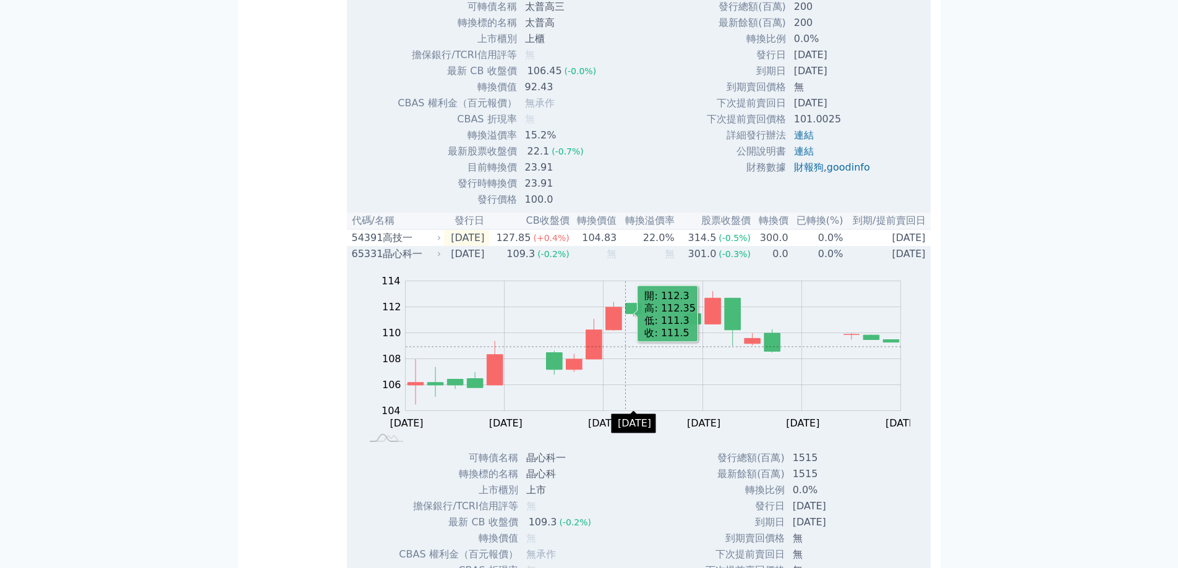
scroll to position [680, 0]
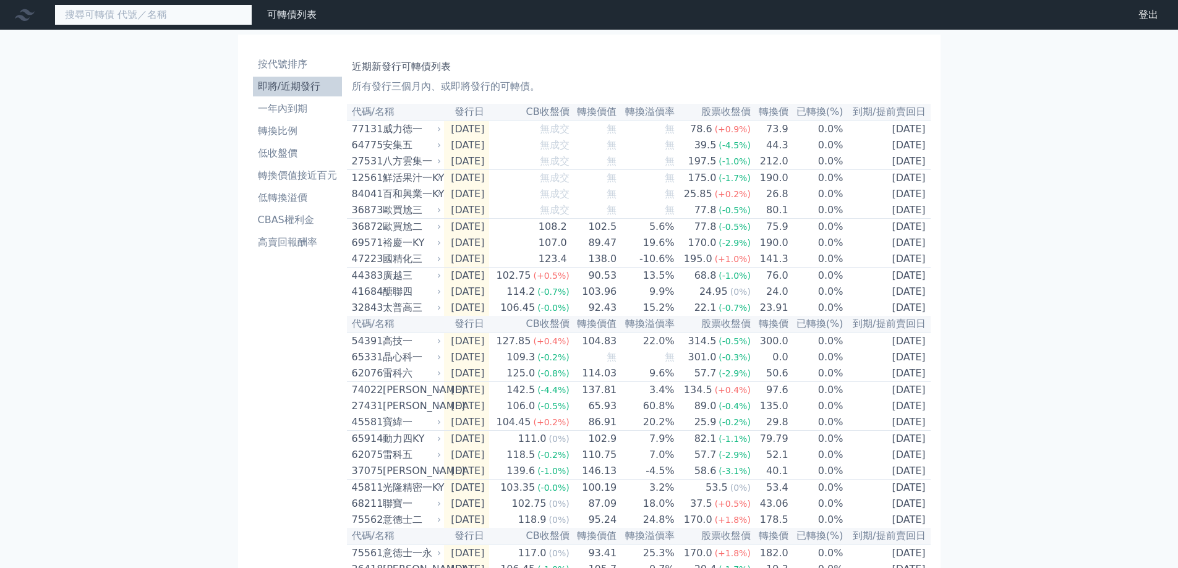
click at [181, 23] on input at bounding box center [153, 14] width 198 height 21
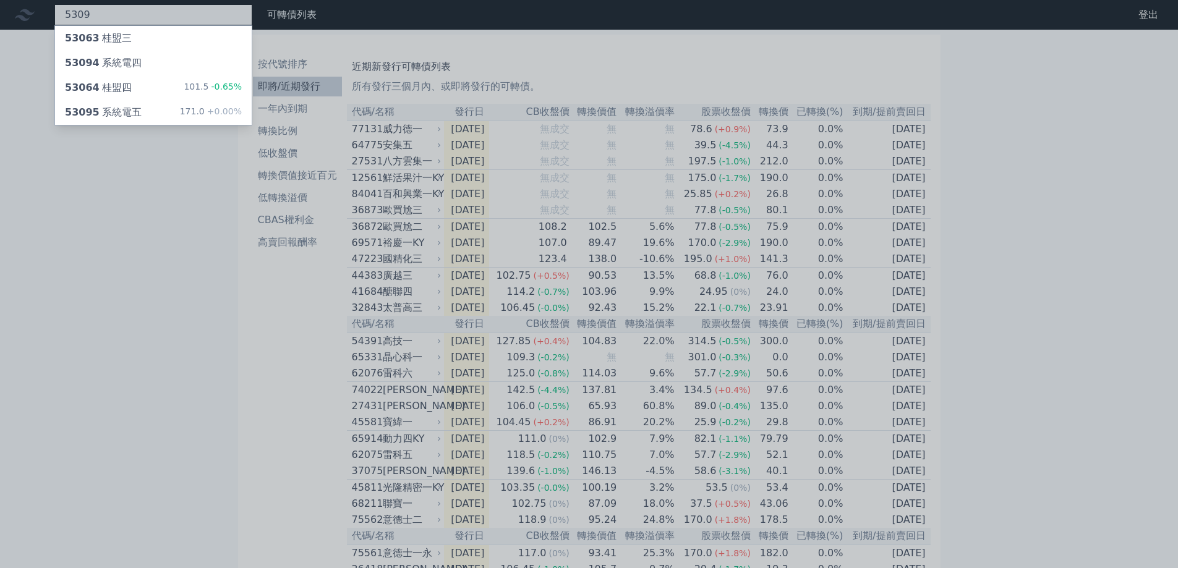
type input "5309"
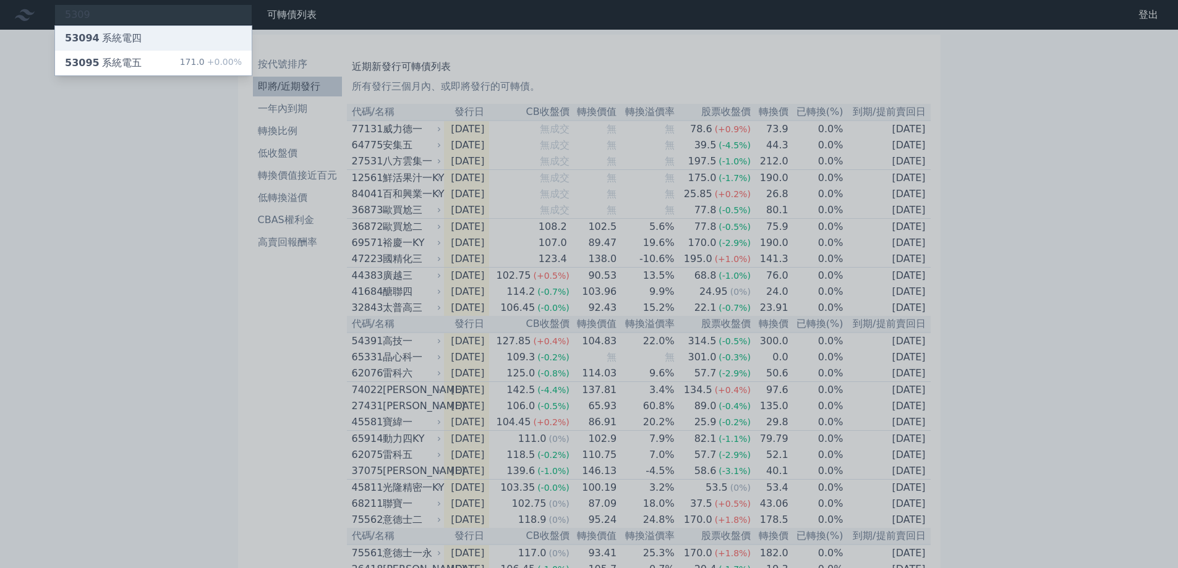
click at [172, 38] on div "53094 系統電四" at bounding box center [153, 38] width 197 height 25
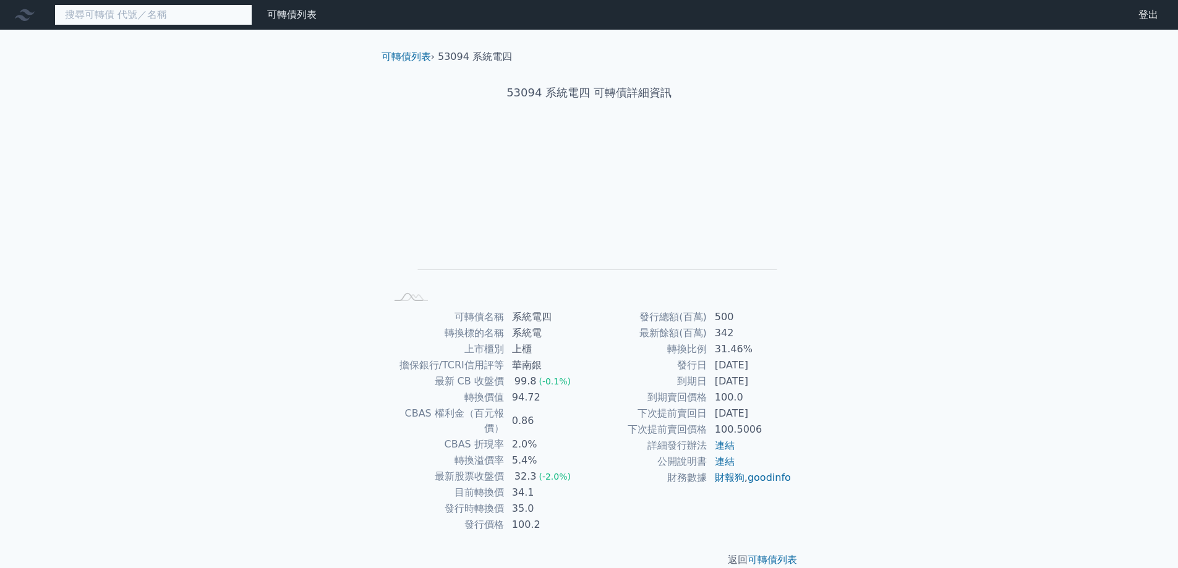
click at [139, 21] on input at bounding box center [153, 14] width 198 height 21
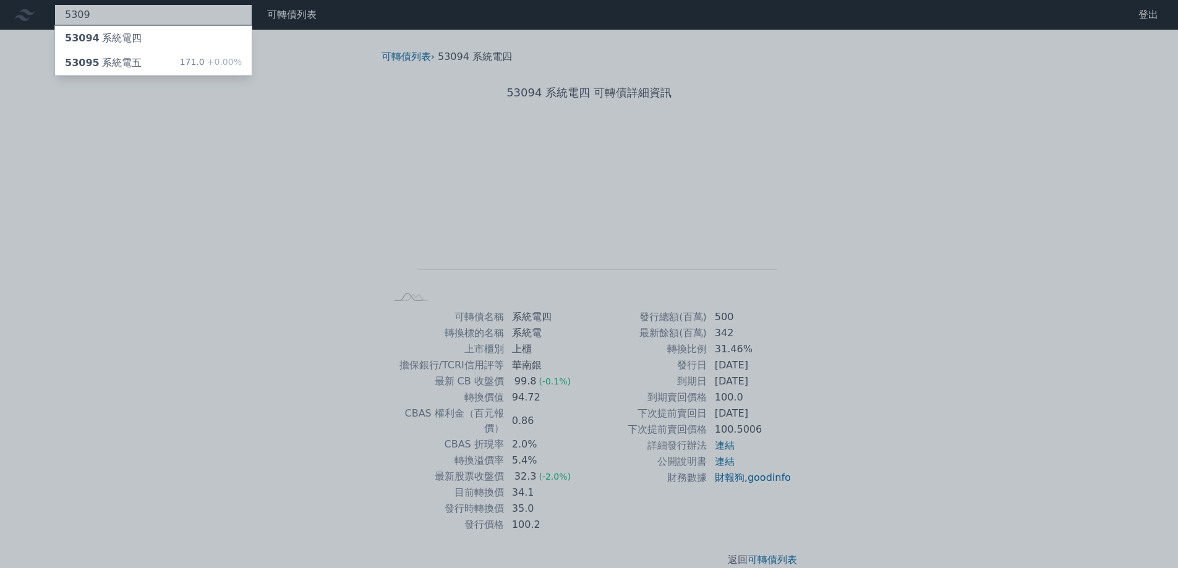
type input "5309"
drag, startPoint x: 204, startPoint y: 309, endPoint x: 153, endPoint y: 266, distance: 66.3
click at [204, 309] on div at bounding box center [589, 284] width 1178 height 568
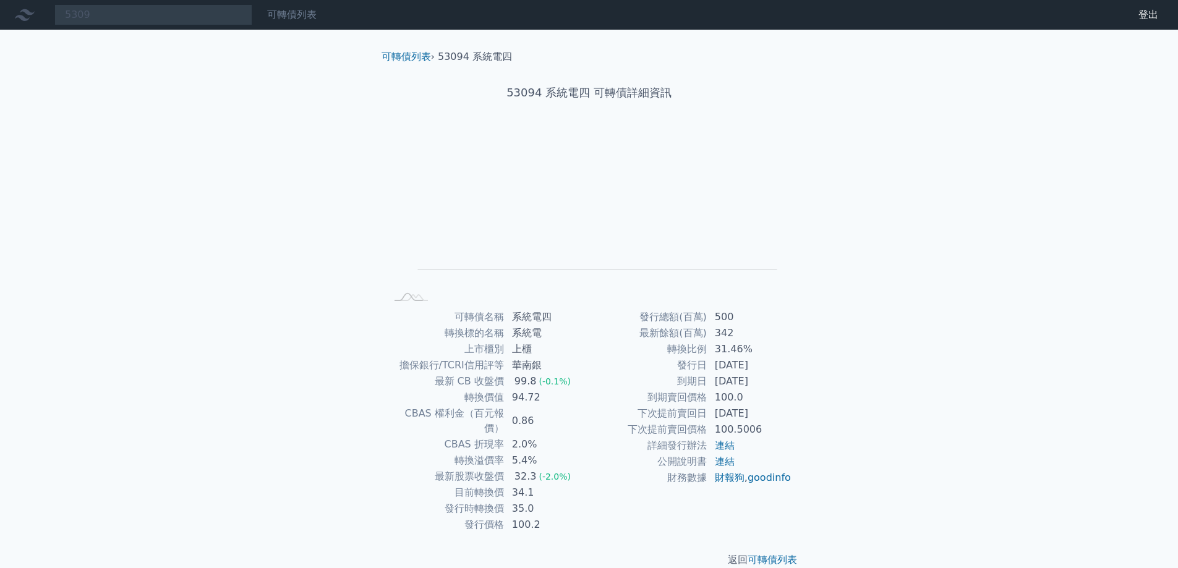
click at [297, 20] on link "可轉債列表" at bounding box center [291, 15] width 49 height 12
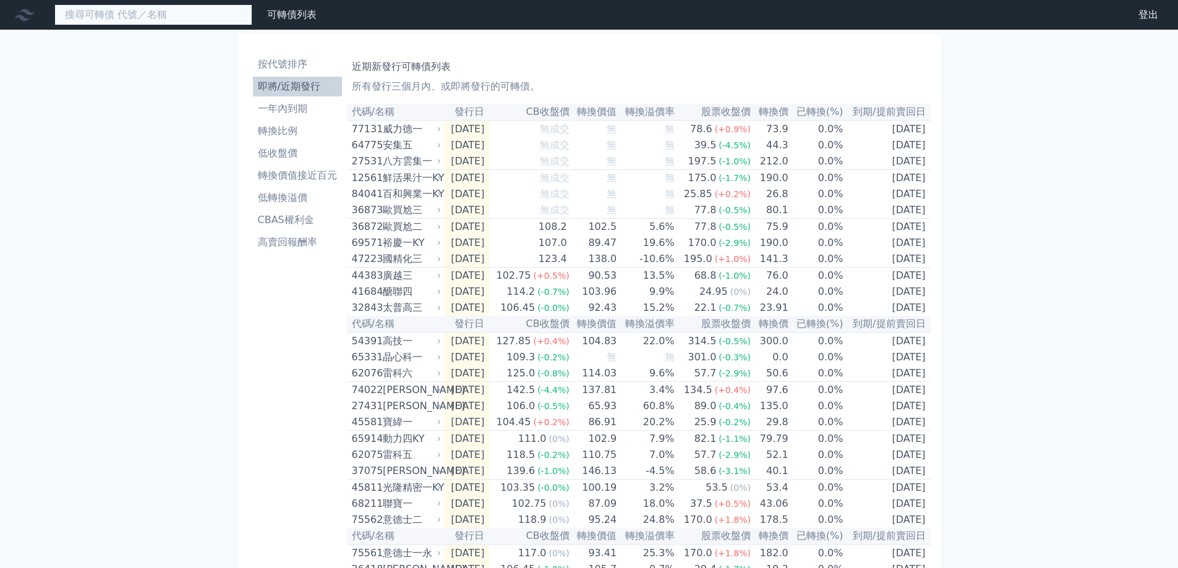
click at [200, 21] on input at bounding box center [153, 14] width 198 height 21
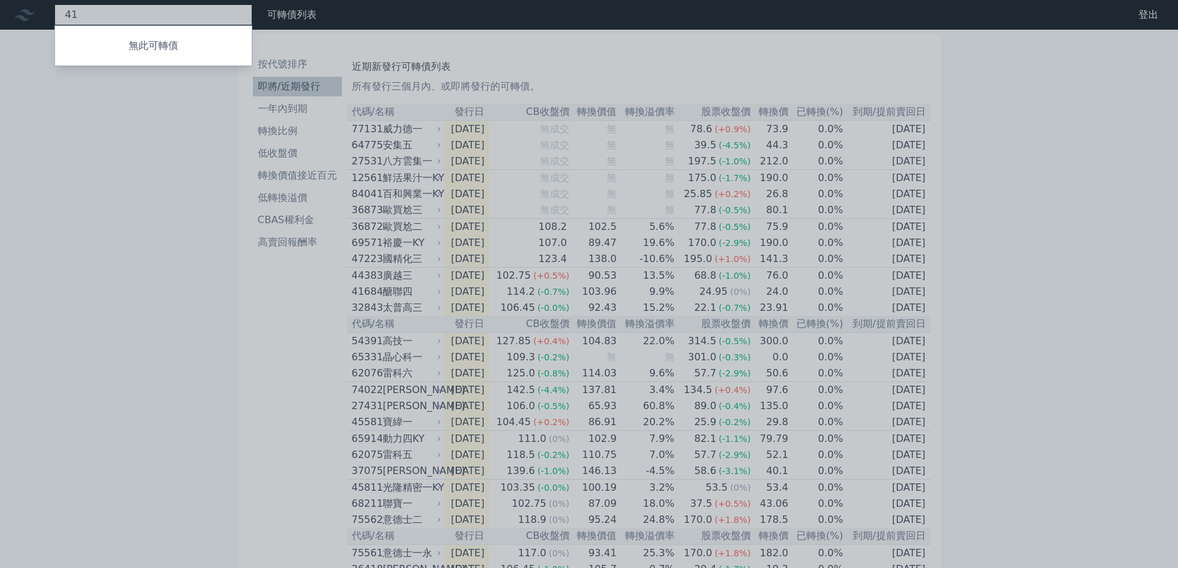
type input "4"
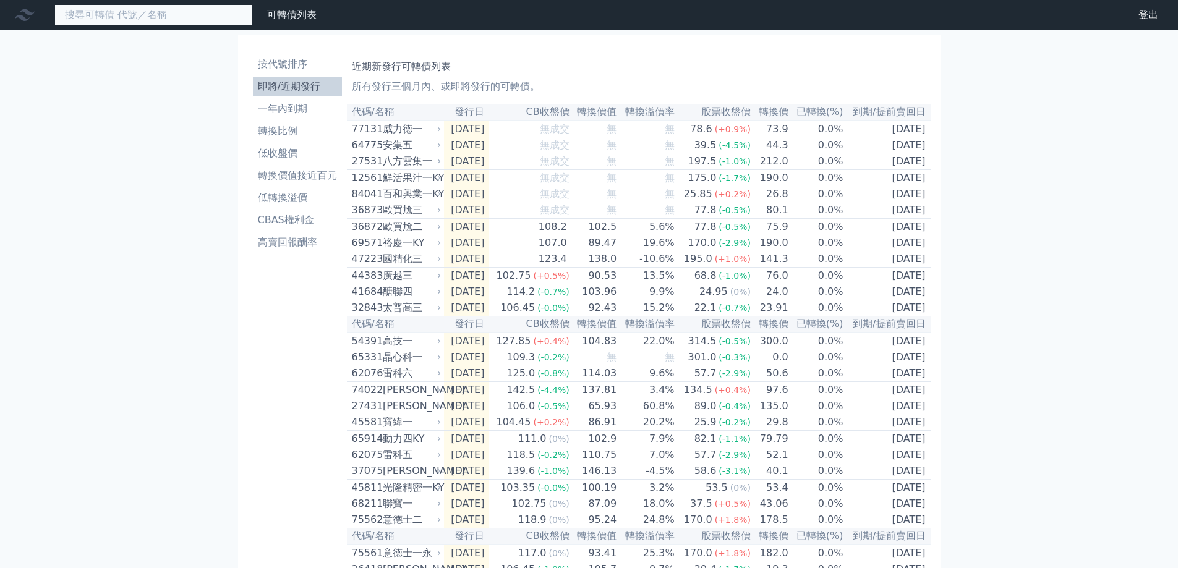
click at [115, 22] on input at bounding box center [153, 14] width 198 height 21
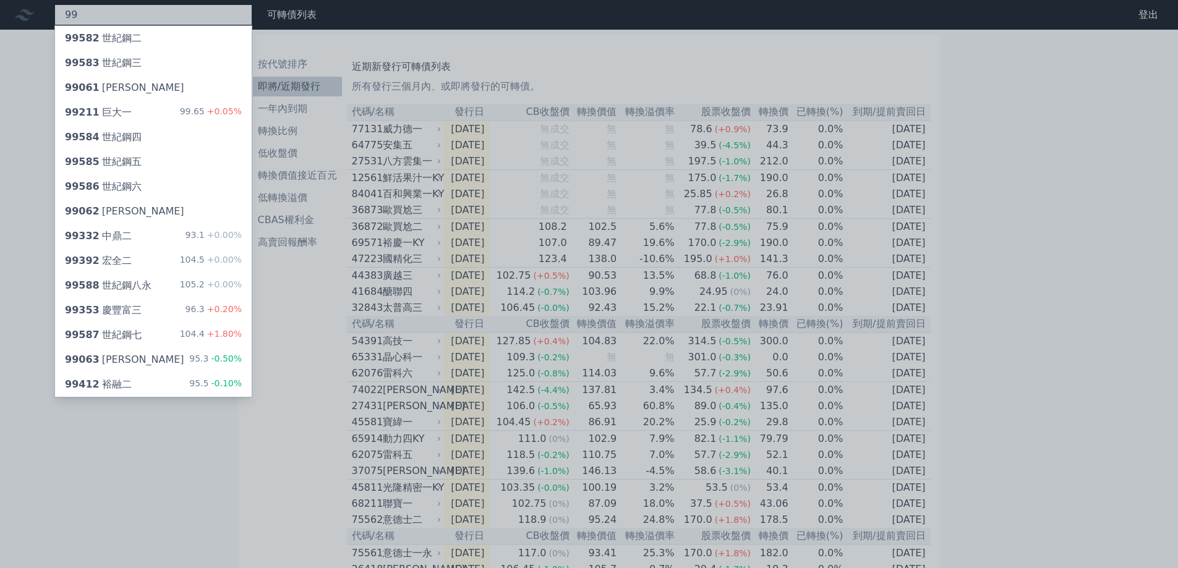
type input "9"
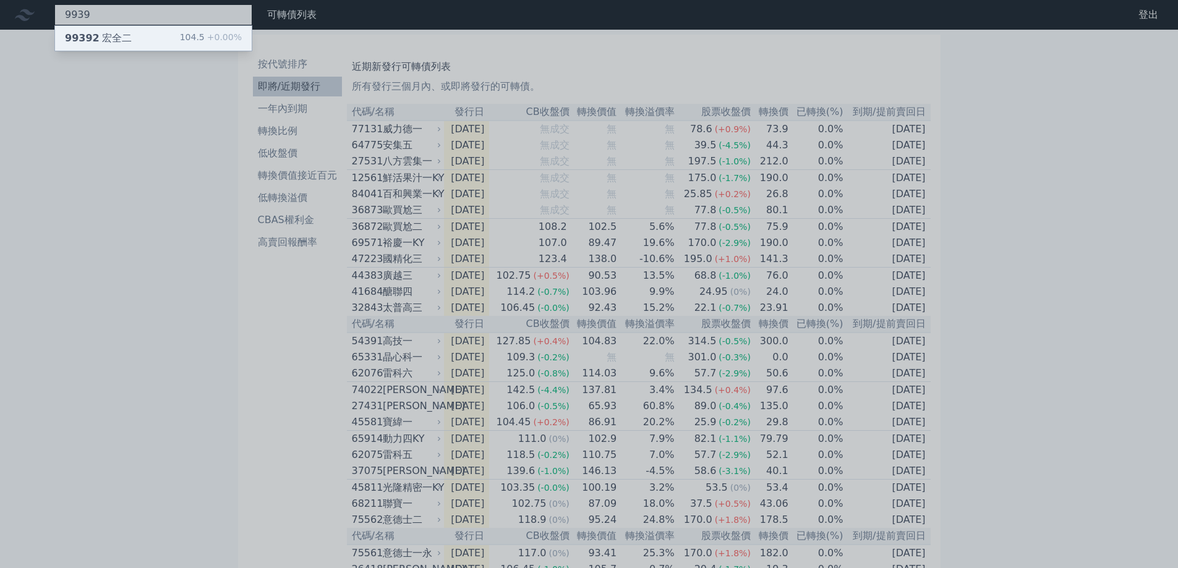
type input "9939"
click at [114, 43] on div "99392 宏全二" at bounding box center [98, 38] width 67 height 15
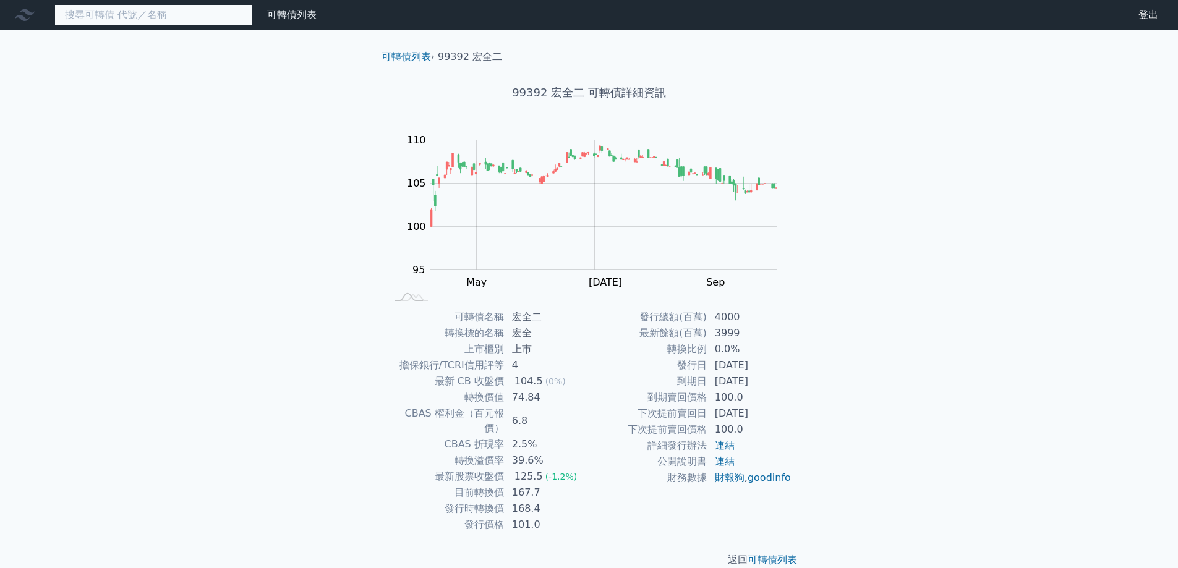
click at [176, 24] on input at bounding box center [153, 14] width 198 height 21
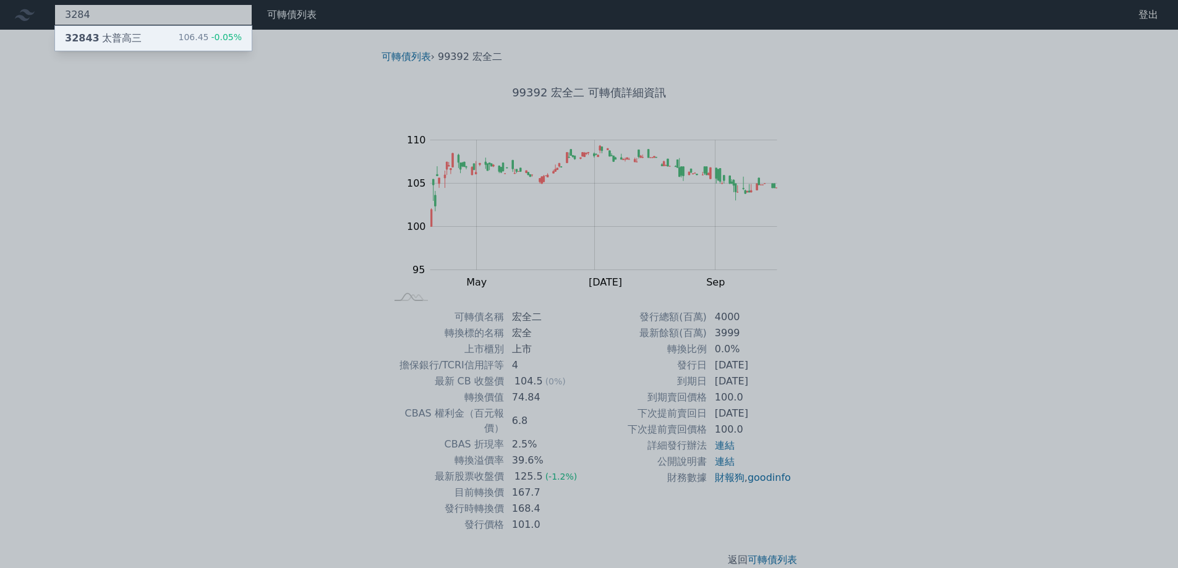
type input "3284"
click at [174, 32] on div "32843 太普高三 106.45 -0.05%" at bounding box center [153, 38] width 197 height 25
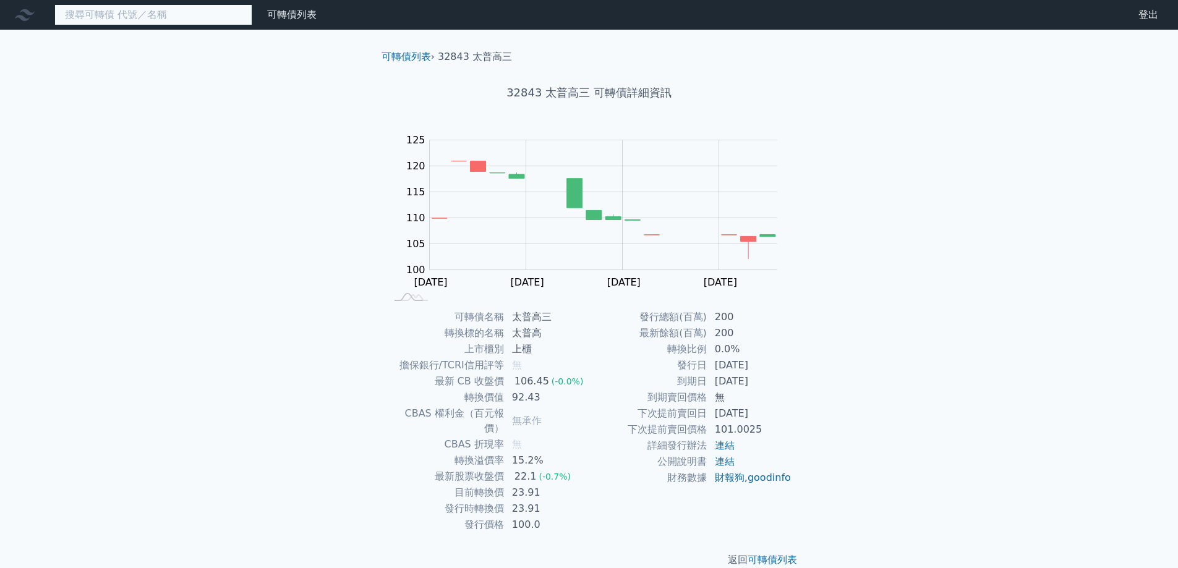
click at [129, 17] on input at bounding box center [153, 14] width 198 height 21
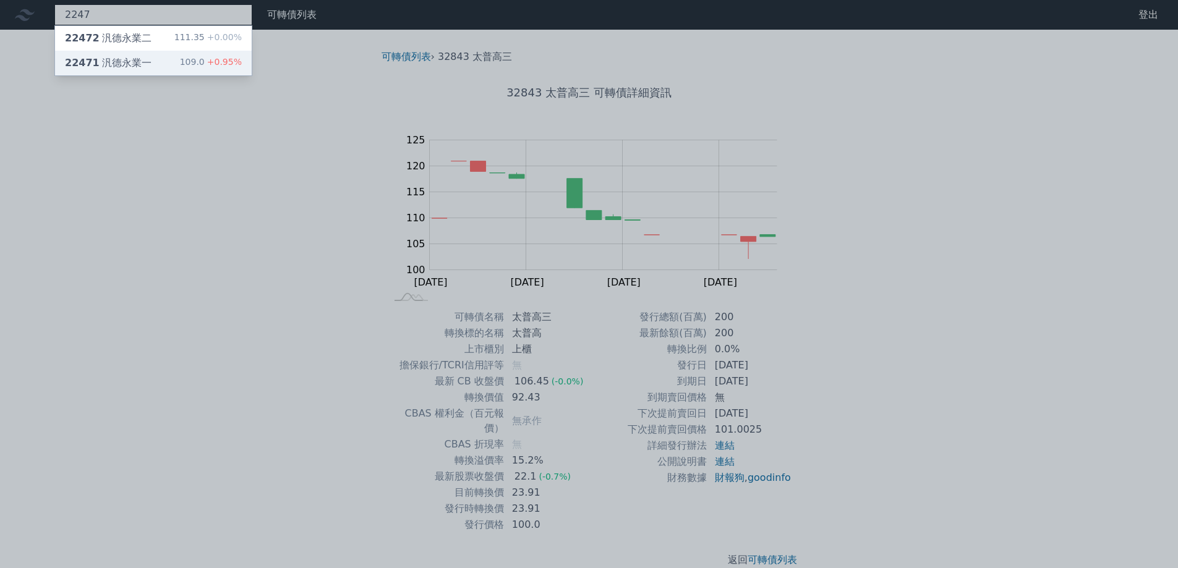
type input "2247"
click at [139, 58] on div "22471 汎德永業一" at bounding box center [108, 63] width 87 height 15
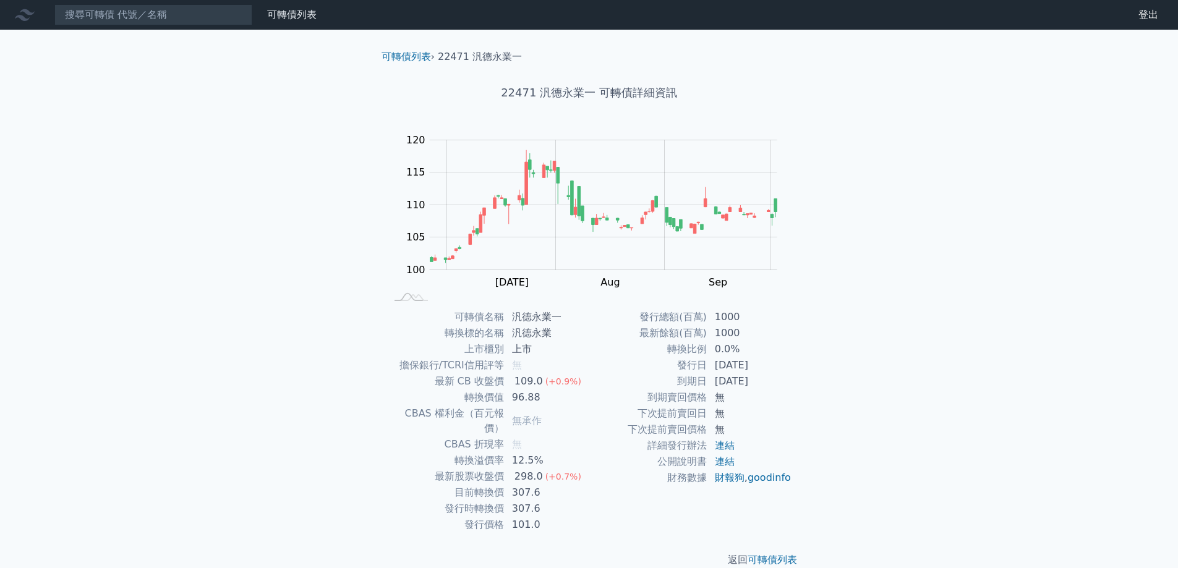
click at [228, 155] on div "可轉債列表 財務數據 可轉債列表 財務數據 登出 登出 可轉債列表 › 22471 汎德永業一 22471 汎德永業一 可轉債詳細資訊 Zoom Out 10…" at bounding box center [589, 294] width 1178 height 588
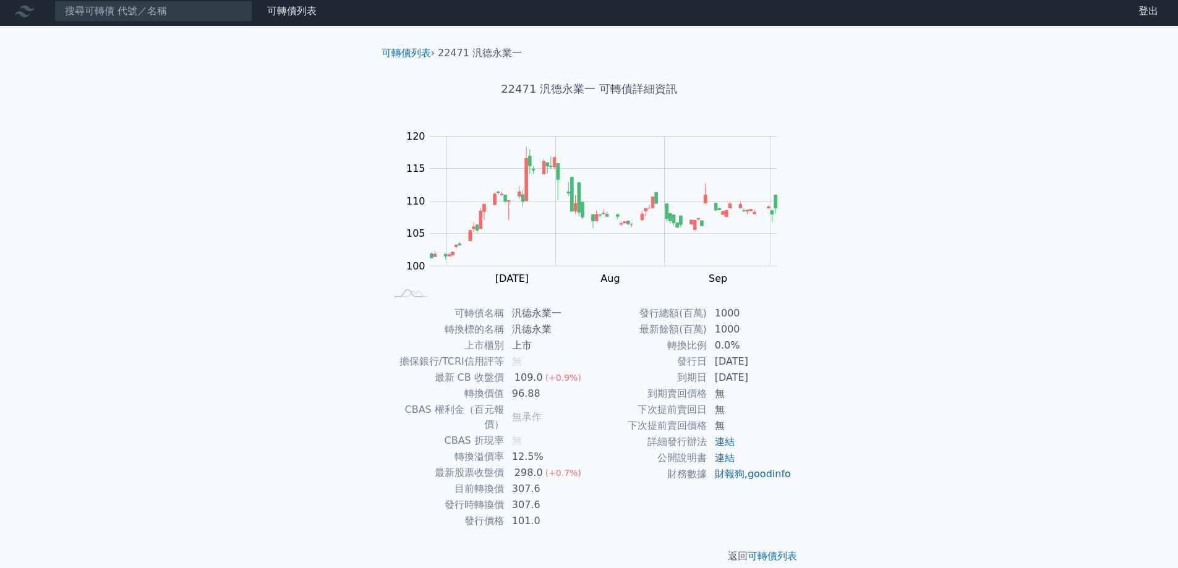
scroll to position [4, 0]
